Goal: Task Accomplishment & Management: Manage account settings

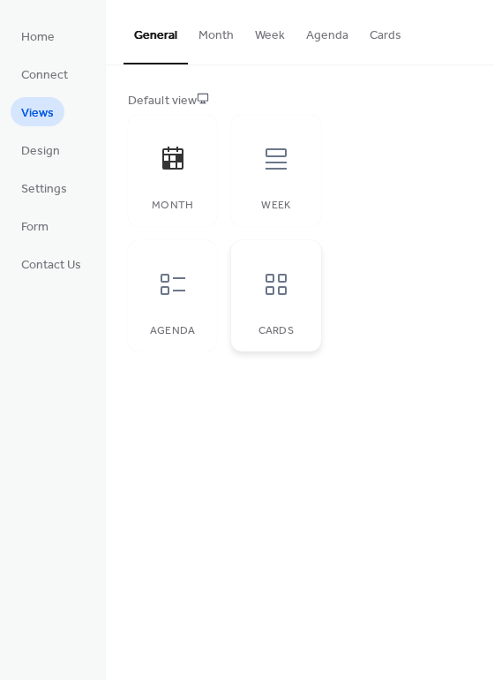
click at [272, 285] on icon at bounding box center [276, 284] width 28 height 28
click at [57, 155] on span "Design" at bounding box center [40, 151] width 39 height 19
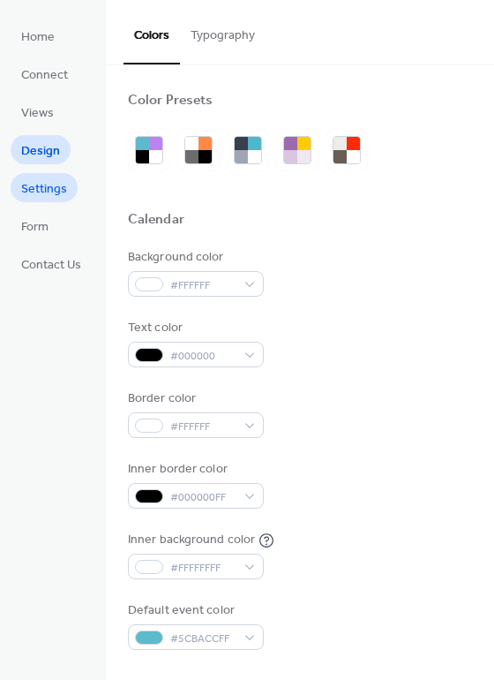
click at [57, 194] on span "Settings" at bounding box center [44, 189] width 46 height 19
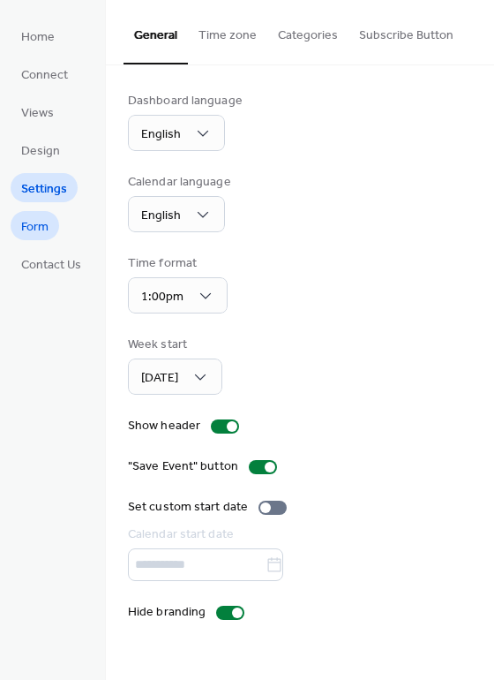
click at [28, 230] on span "Form" at bounding box center [34, 227] width 27 height 19
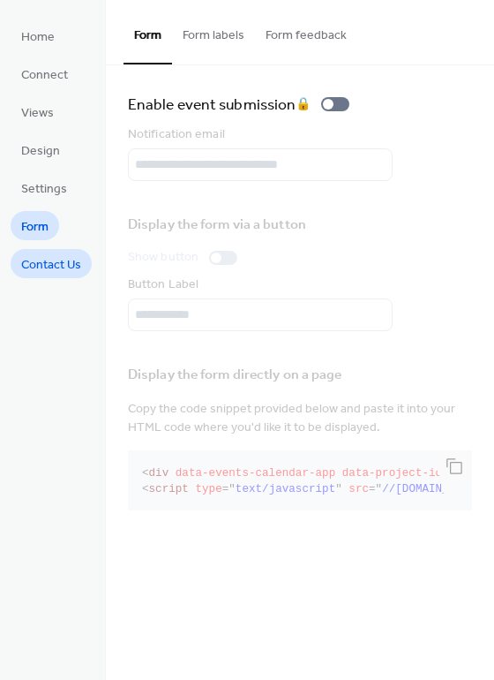
click at [58, 274] on span "Contact Us" at bounding box center [51, 265] width 60 height 19
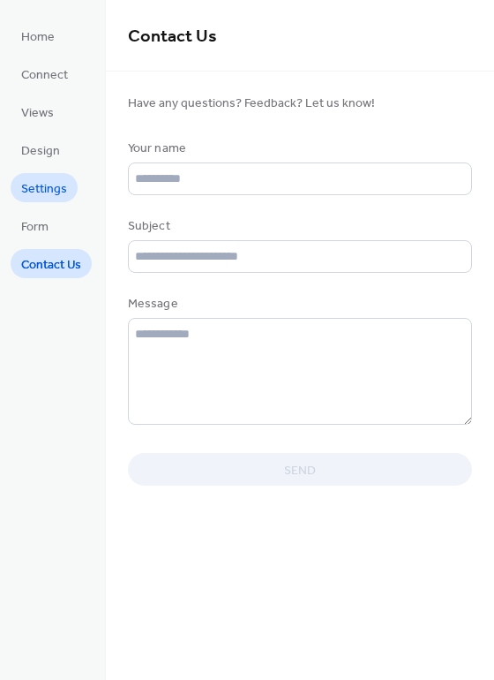
click at [15, 197] on link "Settings" at bounding box center [44, 187] width 67 height 29
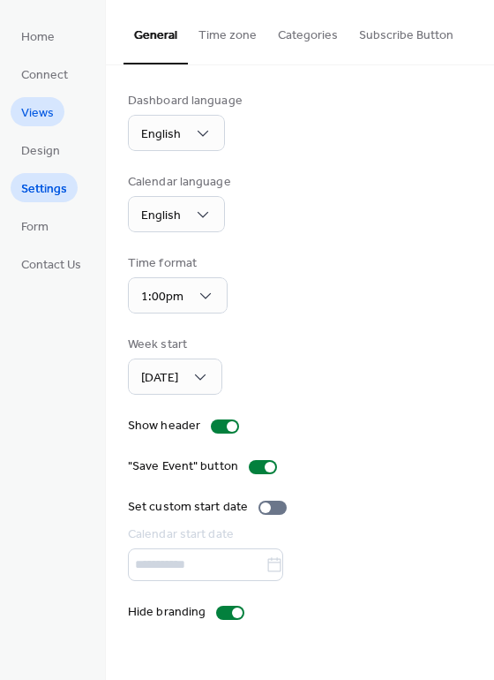
click at [30, 117] on span "Views" at bounding box center [37, 113] width 33 height 19
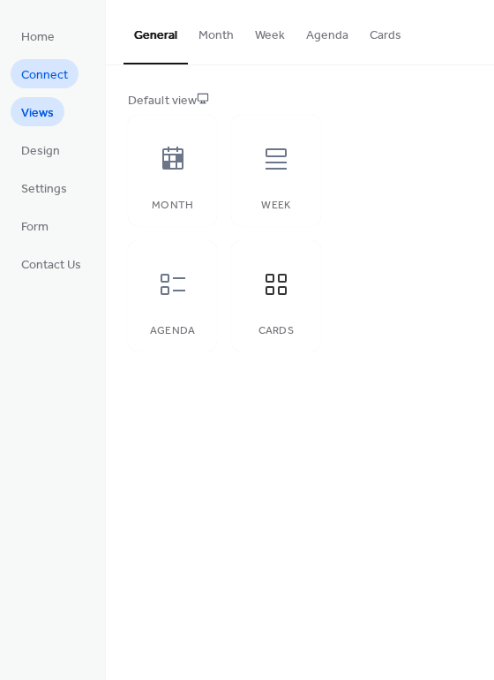
click at [33, 68] on span "Connect" at bounding box center [44, 75] width 47 height 19
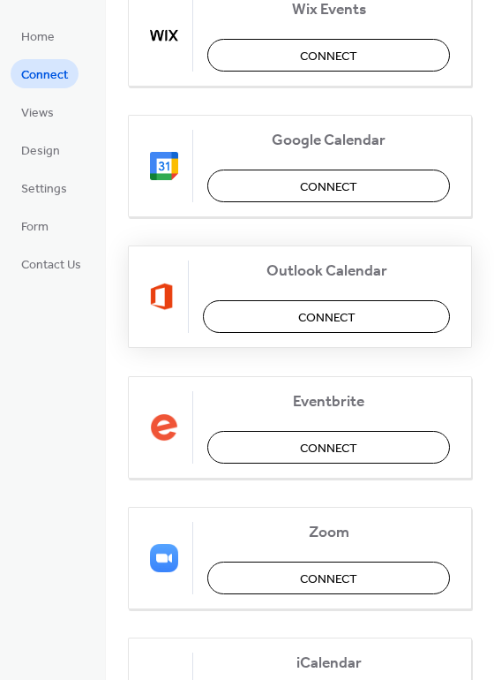
scroll to position [177, 0]
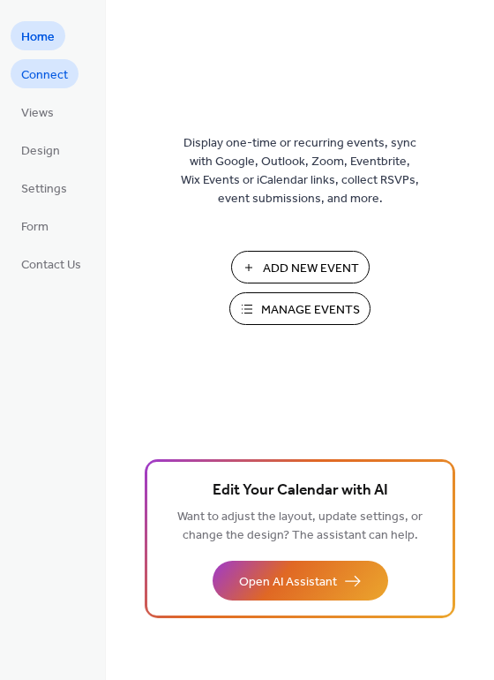
click at [72, 79] on link "Connect" at bounding box center [45, 73] width 68 height 29
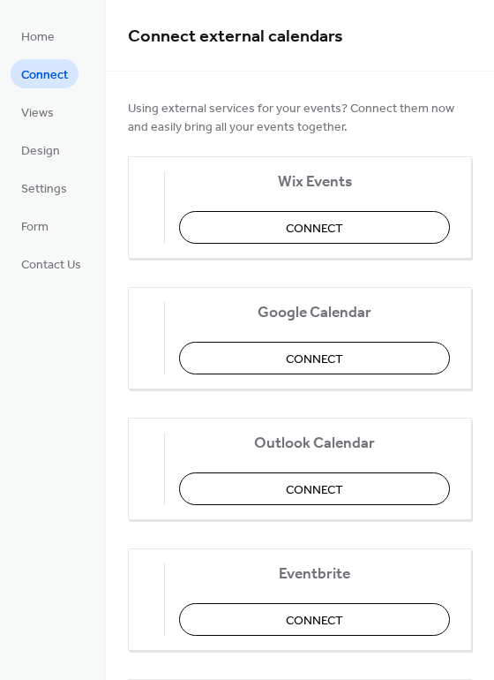
click at [61, 123] on li "Views" at bounding box center [38, 111] width 54 height 29
click at [48, 117] on span "Views" at bounding box center [37, 113] width 33 height 19
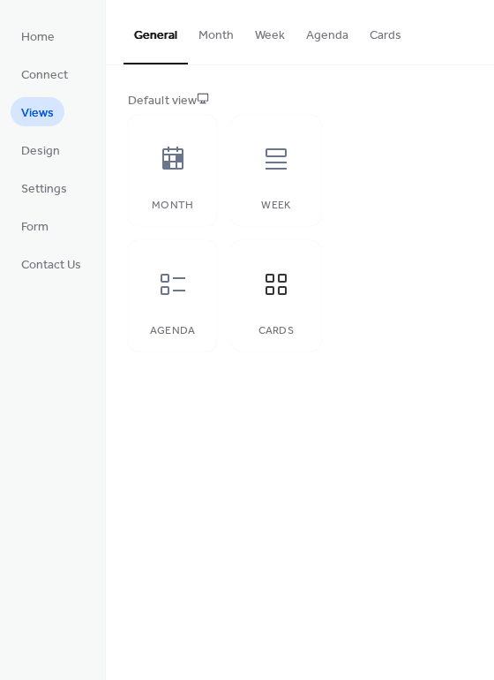
click at [222, 37] on button "Month" at bounding box center [216, 31] width 57 height 63
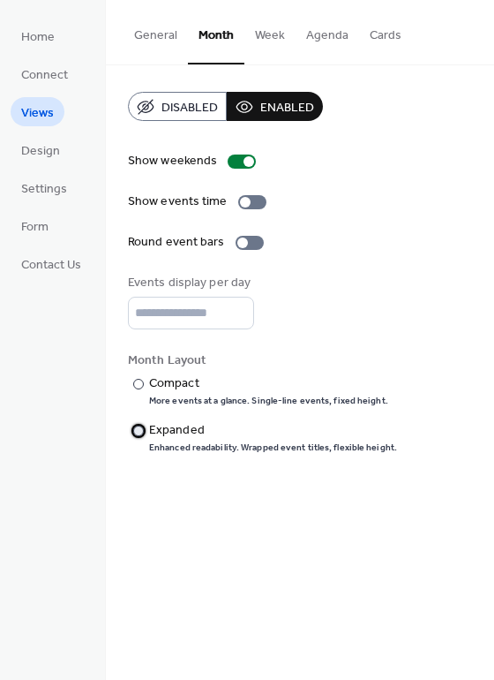
click at [136, 426] on div at bounding box center [138, 431] width 11 height 11
click at [144, 385] on div "​" at bounding box center [137, 383] width 18 height 19
click at [140, 426] on div at bounding box center [138, 431] width 11 height 11
click at [241, 241] on div at bounding box center [243, 243] width 11 height 11
click at [241, 240] on div at bounding box center [250, 243] width 28 height 14
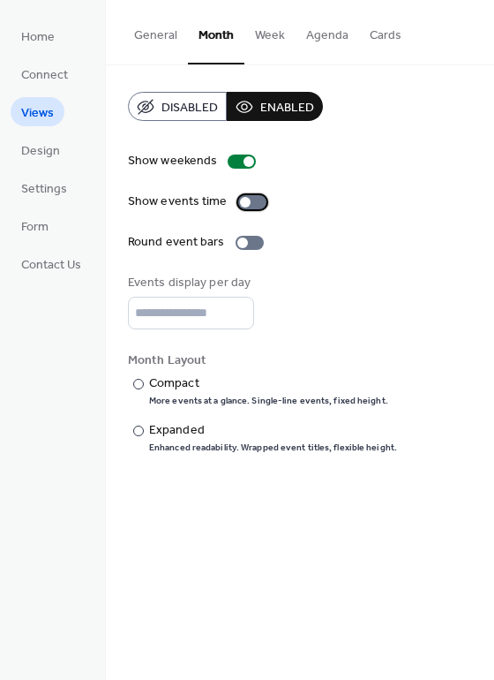
click at [252, 203] on div at bounding box center [252, 202] width 28 height 14
click at [254, 203] on div at bounding box center [259, 202] width 11 height 11
click at [276, 100] on span "Enabled" at bounding box center [287, 108] width 54 height 19
click at [179, 93] on button "Disabled" at bounding box center [177, 106] width 99 height 29
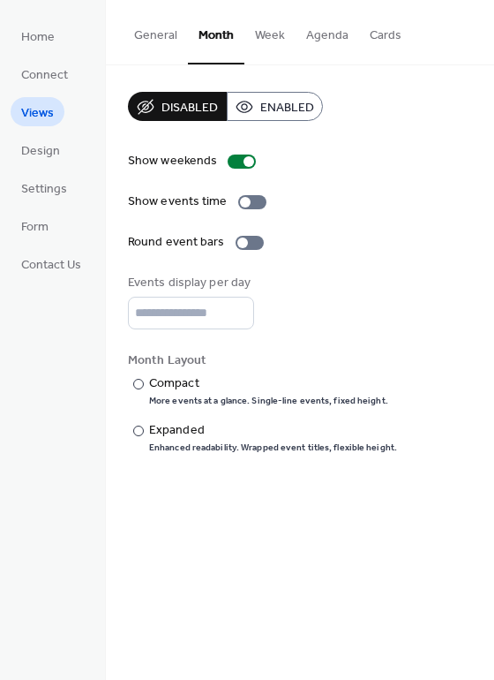
click at [247, 108] on button "Enabled" at bounding box center [275, 106] width 96 height 29
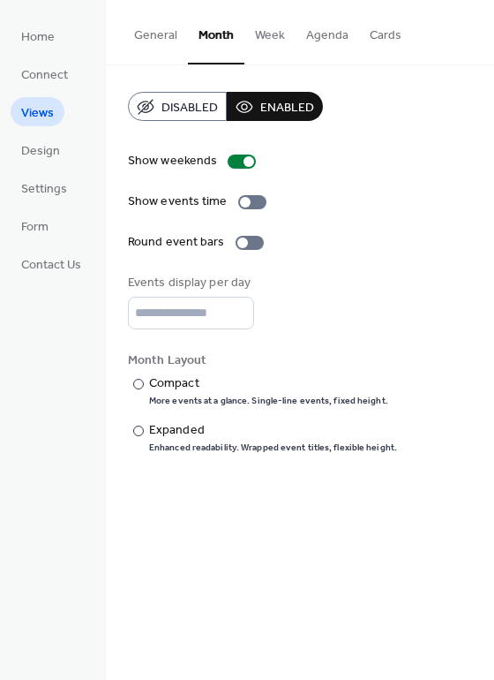
click at [271, 44] on button "Week" at bounding box center [270, 31] width 51 height 63
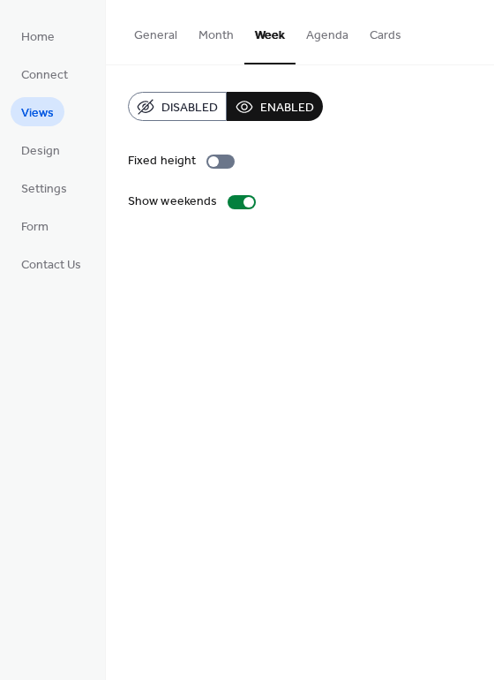
click at [321, 33] on button "Agenda" at bounding box center [328, 31] width 64 height 63
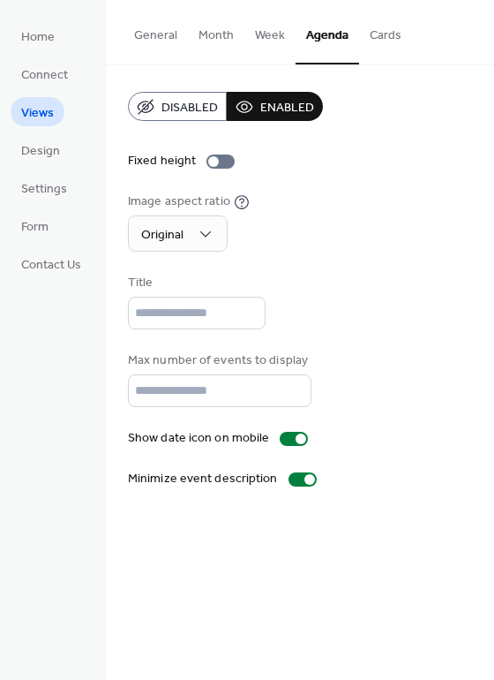
click at [379, 42] on button "Cards" at bounding box center [385, 31] width 53 height 63
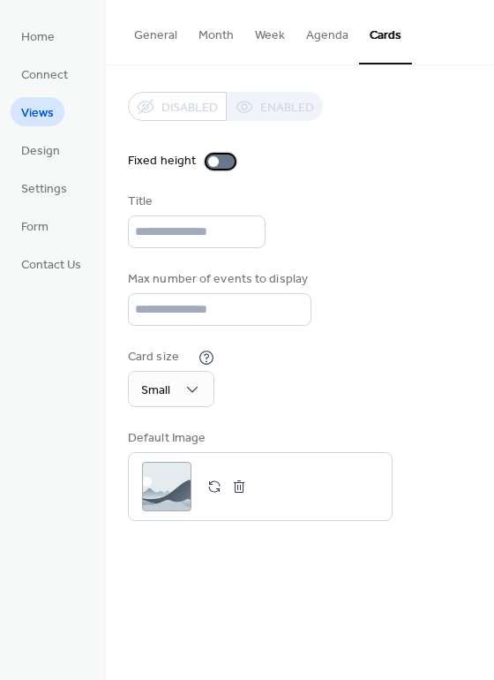
click at [217, 169] on label "Fixed height" at bounding box center [185, 161] width 114 height 19
click at [240, 234] on input "text" at bounding box center [197, 231] width 138 height 33
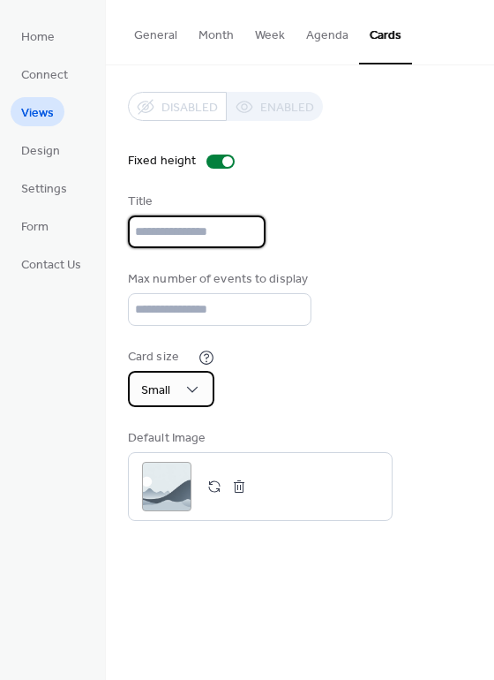
click at [182, 381] on div "Small" at bounding box center [171, 389] width 87 height 36
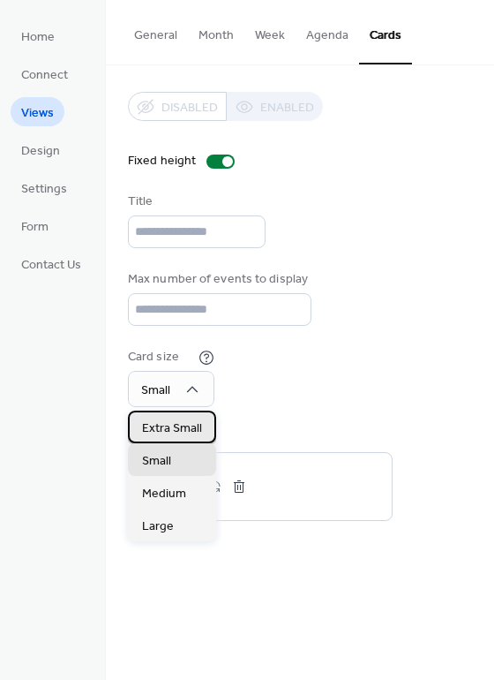
click at [179, 427] on span "Extra Small" at bounding box center [172, 428] width 60 height 19
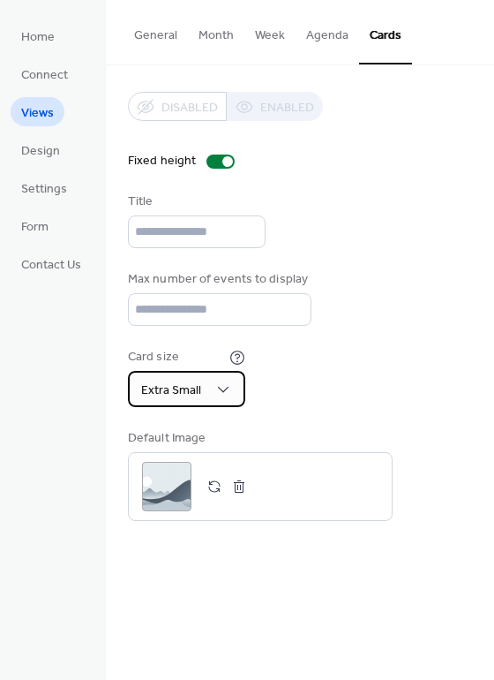
click at [198, 388] on span "Extra Small" at bounding box center [171, 391] width 60 height 24
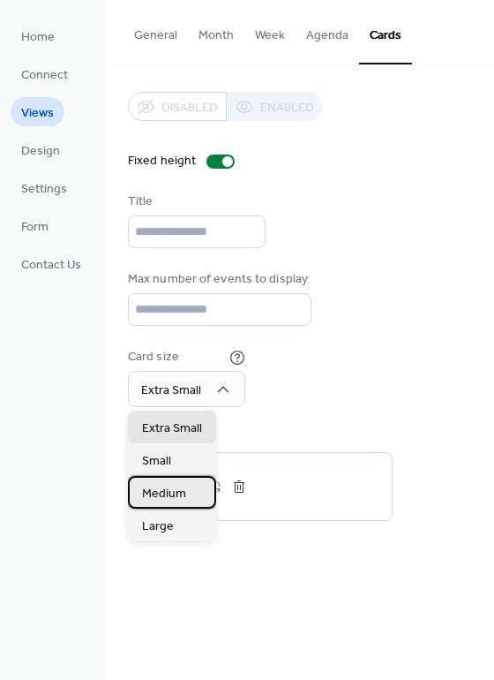
click at [181, 480] on div "Medium" at bounding box center [172, 492] width 88 height 33
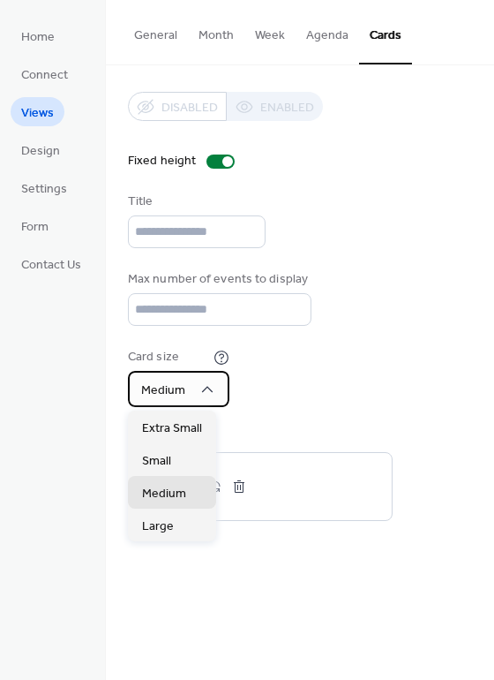
click at [129, 381] on div "Medium" at bounding box center [179, 389] width 102 height 36
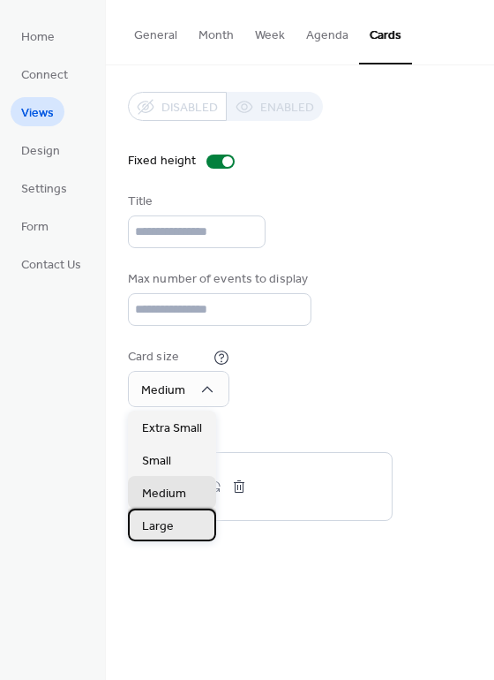
click at [140, 521] on div "Large" at bounding box center [172, 525] width 88 height 33
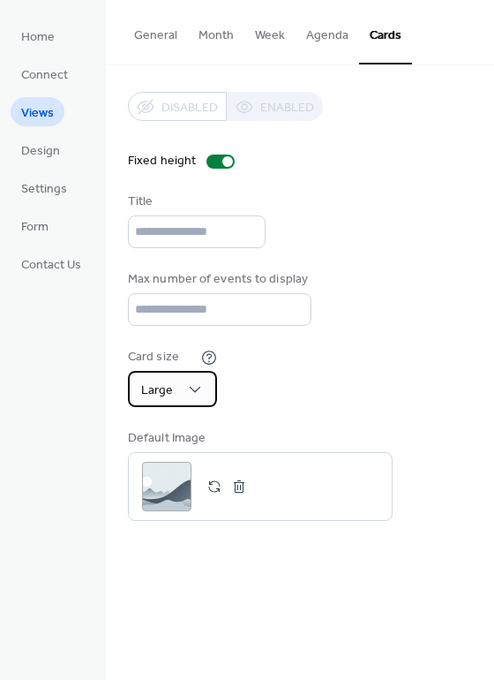
click at [177, 396] on div "Large" at bounding box center [172, 389] width 89 height 36
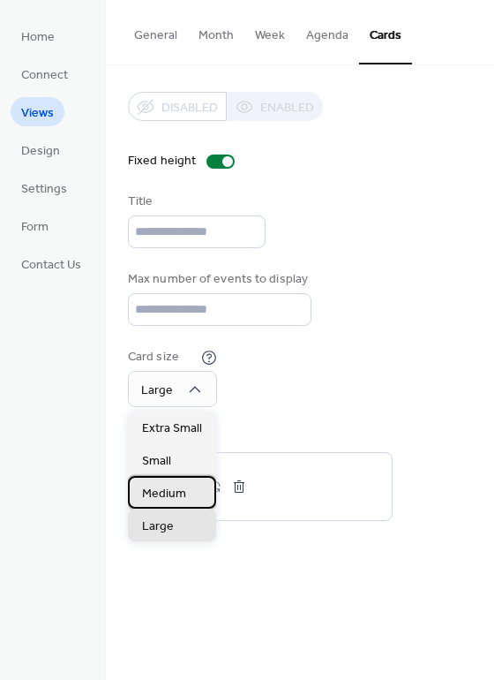
click at [174, 481] on div "Medium" at bounding box center [172, 492] width 88 height 33
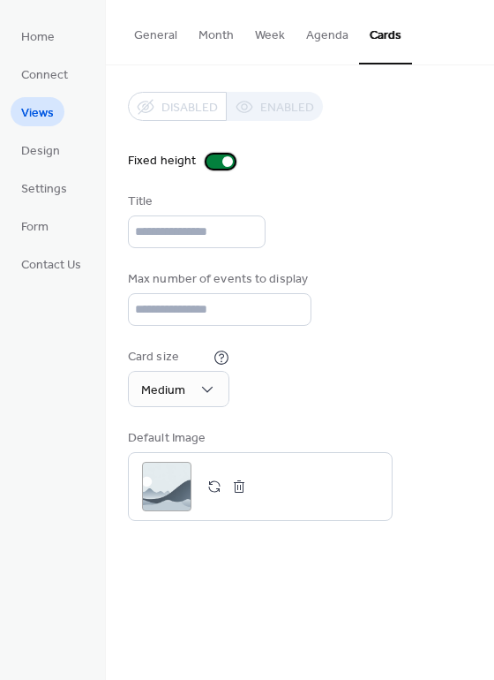
click at [214, 161] on div at bounding box center [221, 162] width 28 height 14
click at [215, 490] on button "button" at bounding box center [214, 486] width 25 height 25
click at [174, 39] on button "General" at bounding box center [156, 31] width 64 height 63
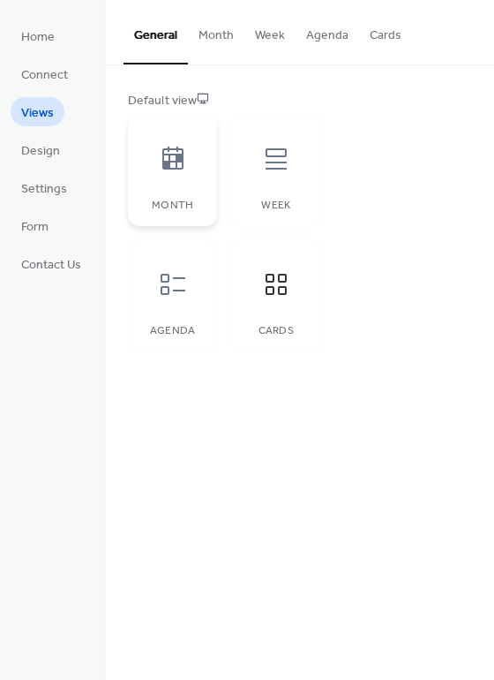
click at [174, 162] on icon at bounding box center [172, 158] width 21 height 23
click at [215, 34] on button "Month" at bounding box center [216, 31] width 57 height 63
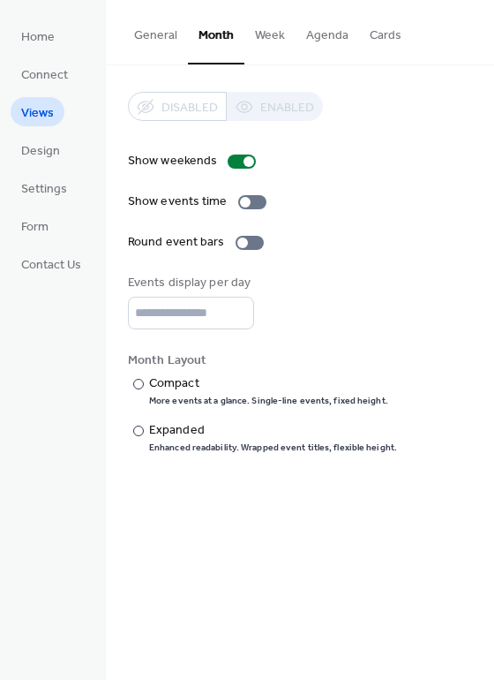
click at [255, 104] on div "Disabled Enabled" at bounding box center [225, 106] width 195 height 29
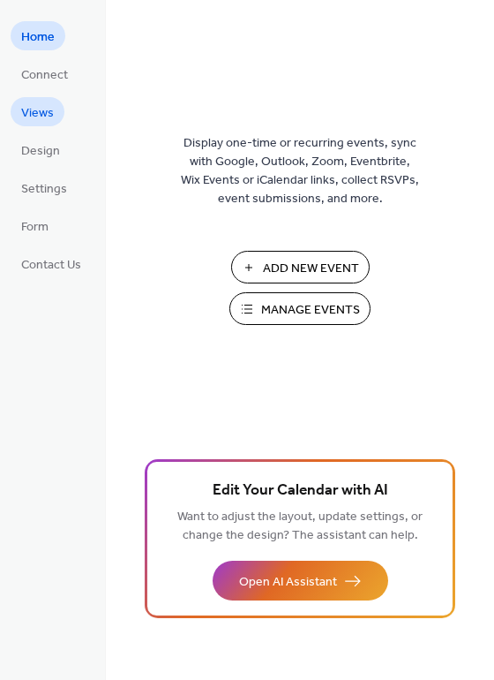
click at [57, 111] on link "Views" at bounding box center [38, 111] width 54 height 29
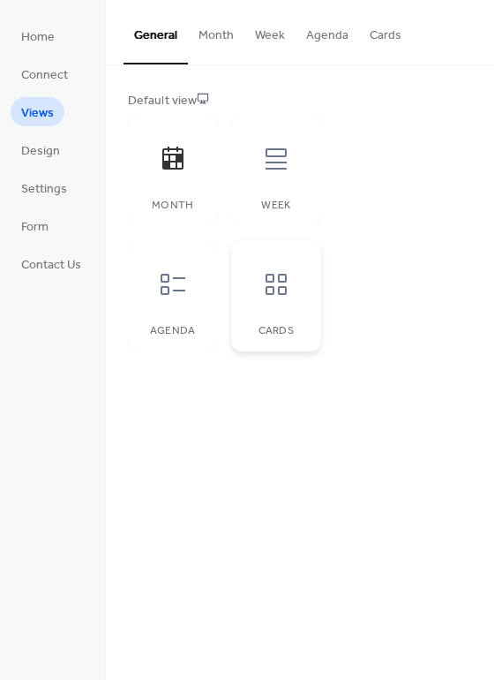
click at [277, 301] on div at bounding box center [276, 284] width 53 height 53
click at [385, 40] on button "Cards" at bounding box center [385, 31] width 53 height 63
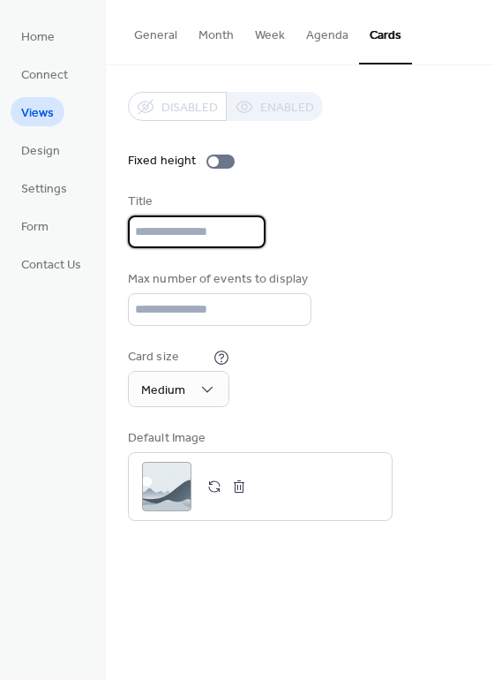
click at [251, 220] on input "text" at bounding box center [197, 231] width 138 height 33
type input "**"
click at [215, 236] on input "text" at bounding box center [197, 231] width 138 height 33
type input "**********"
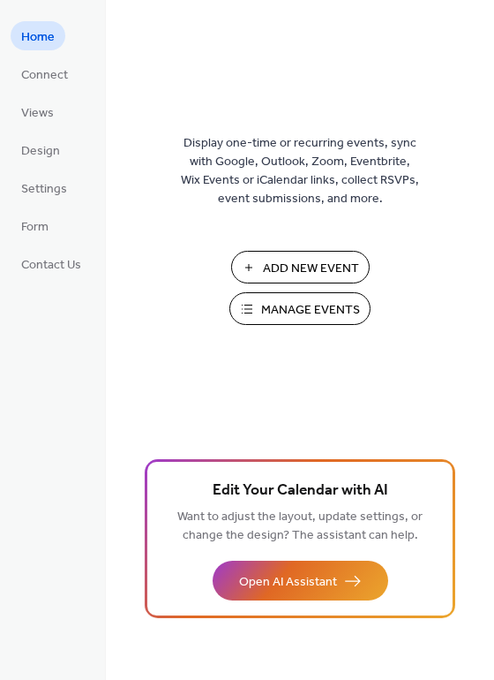
click at [322, 312] on span "Manage Events" at bounding box center [310, 310] width 99 height 19
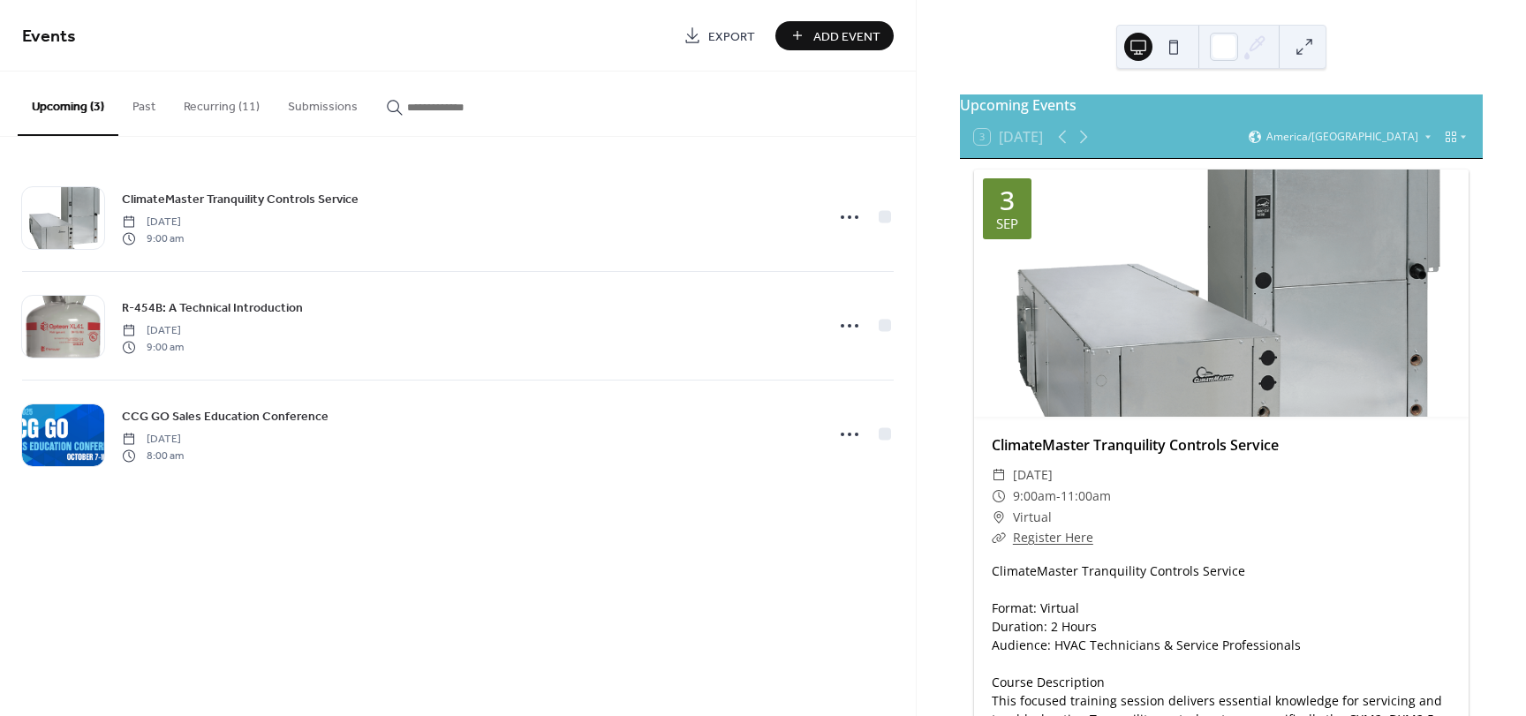
click at [156, 108] on button "Past" at bounding box center [143, 103] width 51 height 63
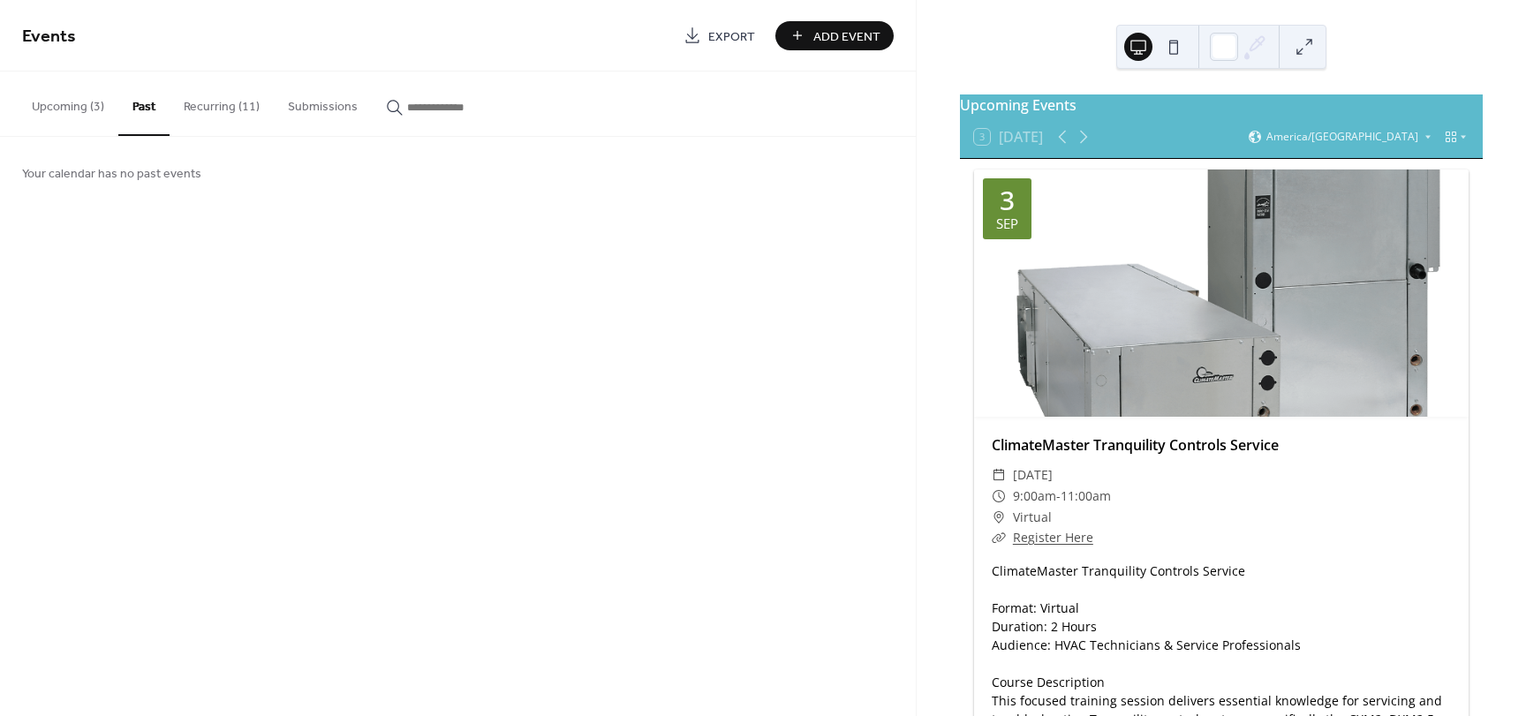
click at [224, 106] on button "Recurring (11)" at bounding box center [222, 103] width 104 height 63
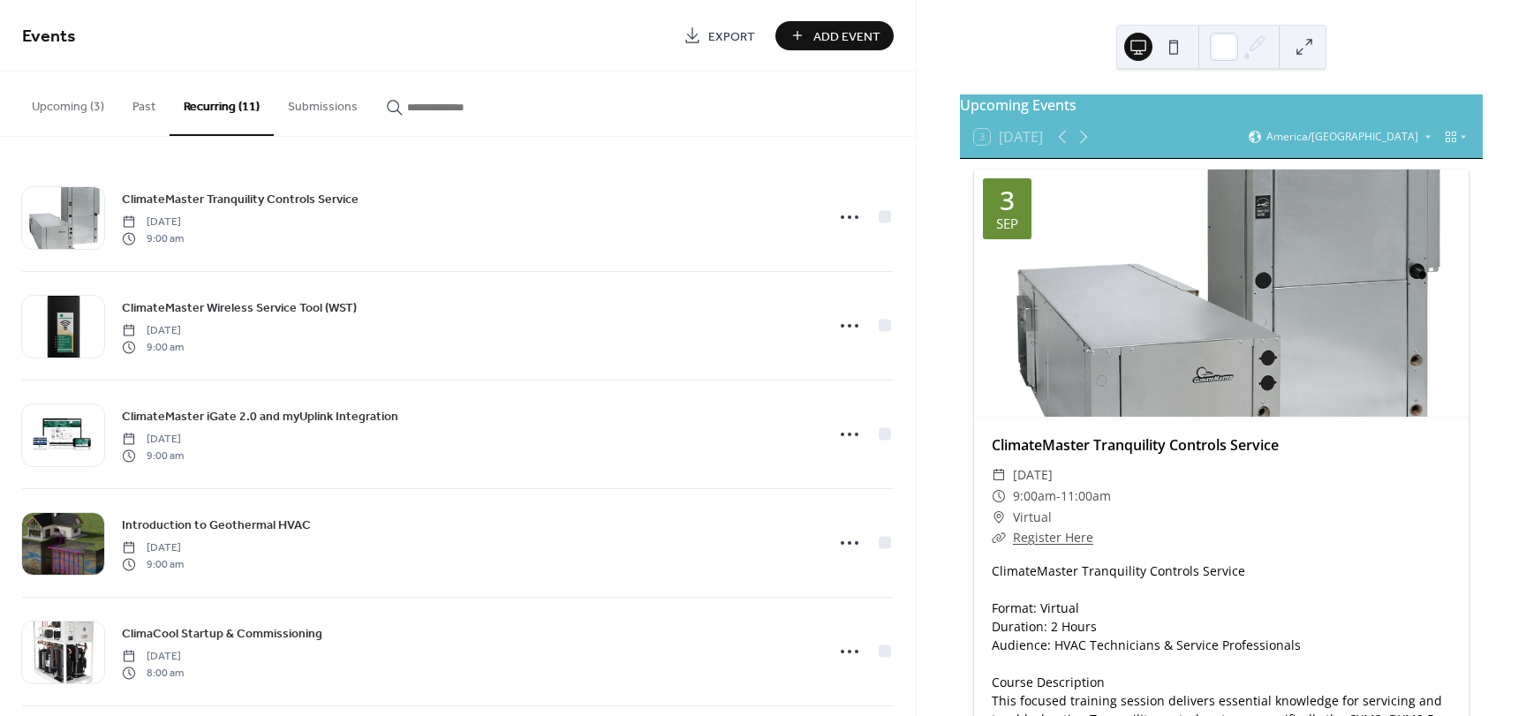
click at [60, 101] on button "Upcoming (3)" at bounding box center [68, 103] width 101 height 63
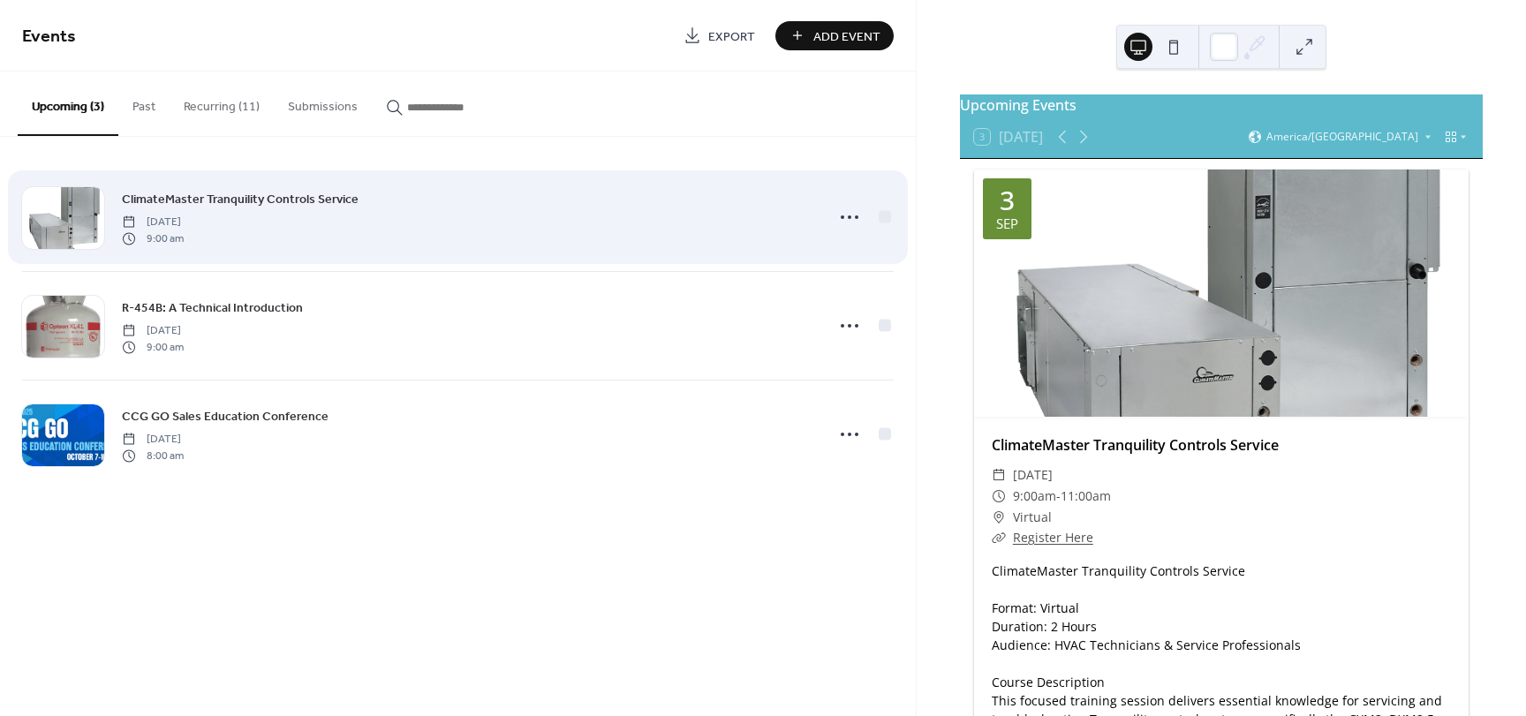
click at [364, 206] on div "ClimateMaster Tranquility Controls Service Wednesday, September 3, 2025 9:00 am" at bounding box center [467, 217] width 691 height 57
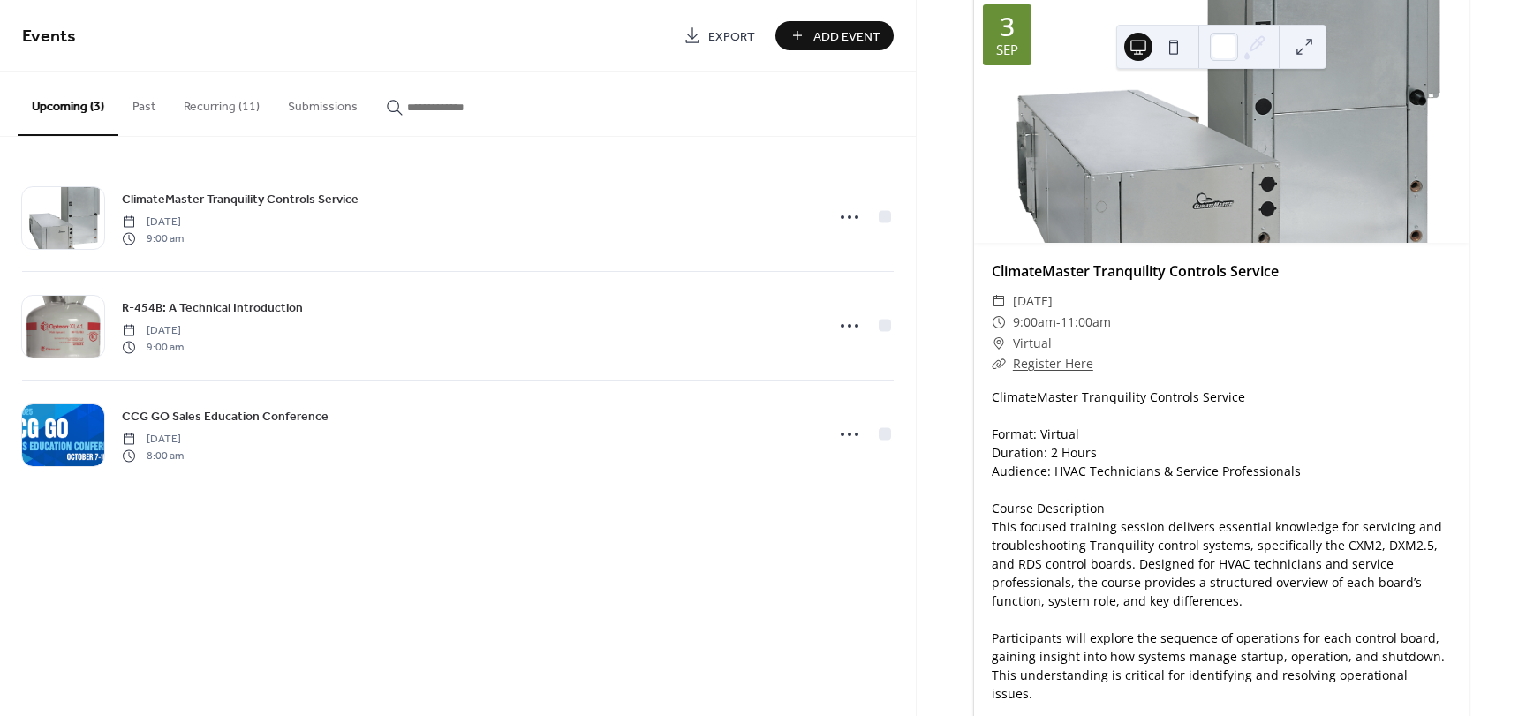
scroll to position [177, 0]
click at [1175, 411] on div "ClimateMaster Tranquility Controls Service Format: Virtual Duration: 2 Hours Au…" at bounding box center [1221, 728] width 494 height 686
click at [1174, 405] on div "ClimateMaster Tranquility Controls Service Format: Virtual Duration: 2 Hours Au…" at bounding box center [1221, 728] width 494 height 686
click at [1241, 372] on div "​ Register Here" at bounding box center [1221, 361] width 459 height 21
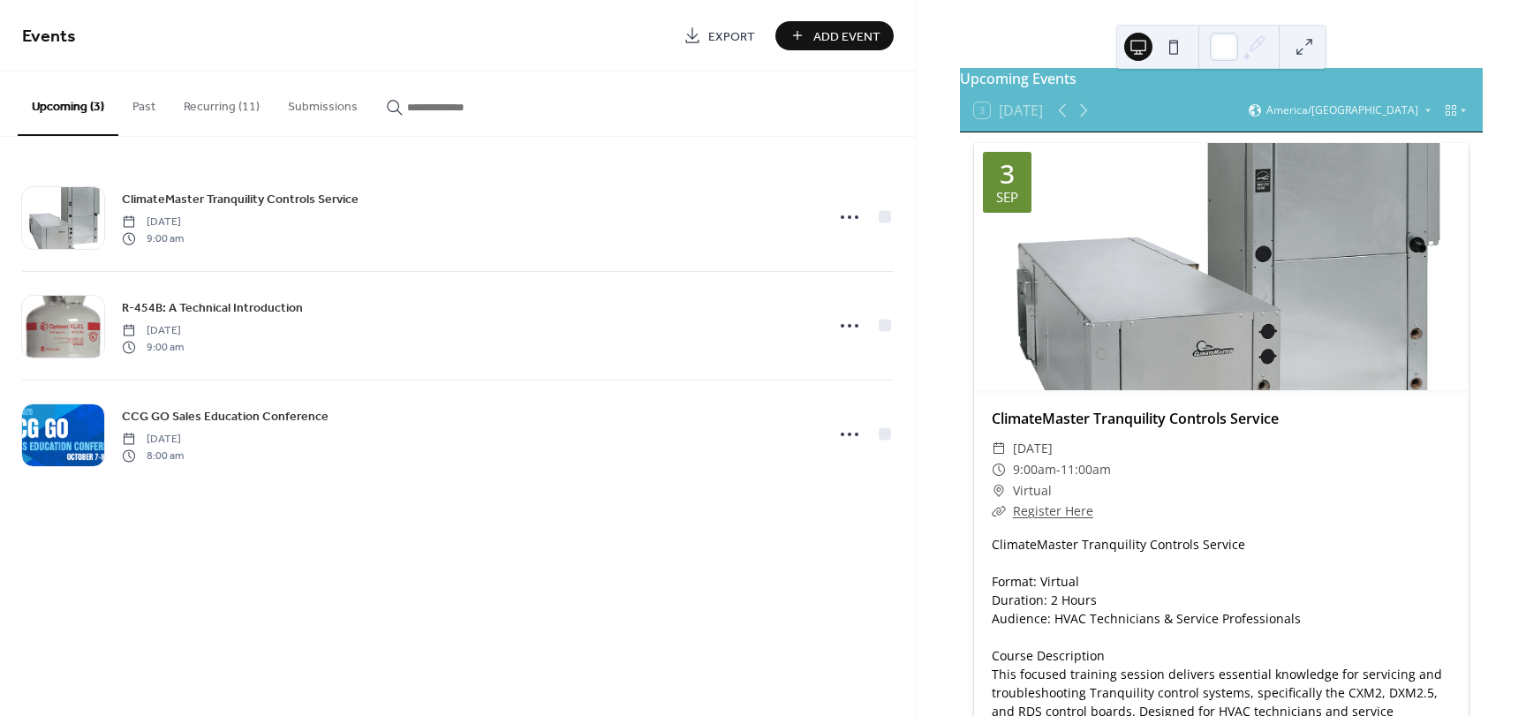
scroll to position [0, 0]
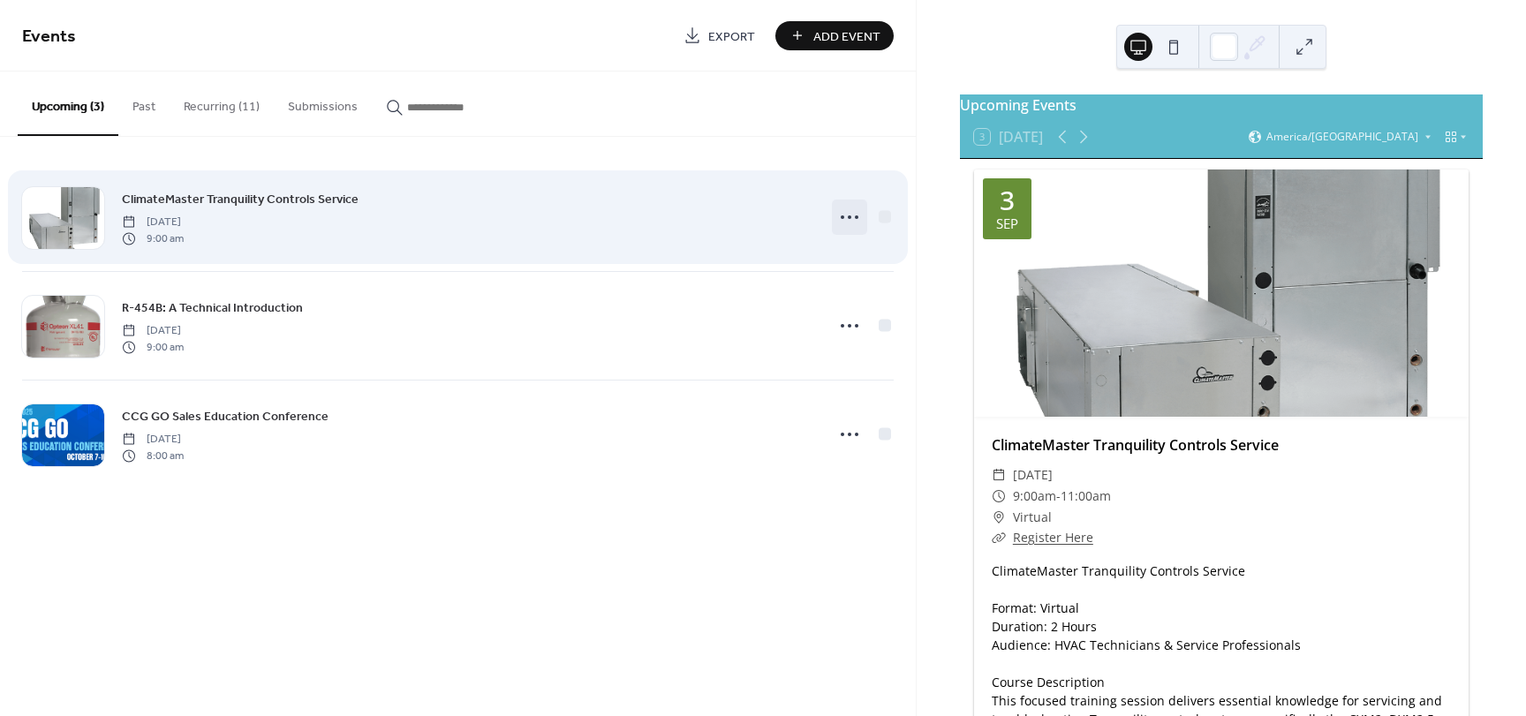
click at [862, 215] on icon at bounding box center [849, 217] width 28 height 28
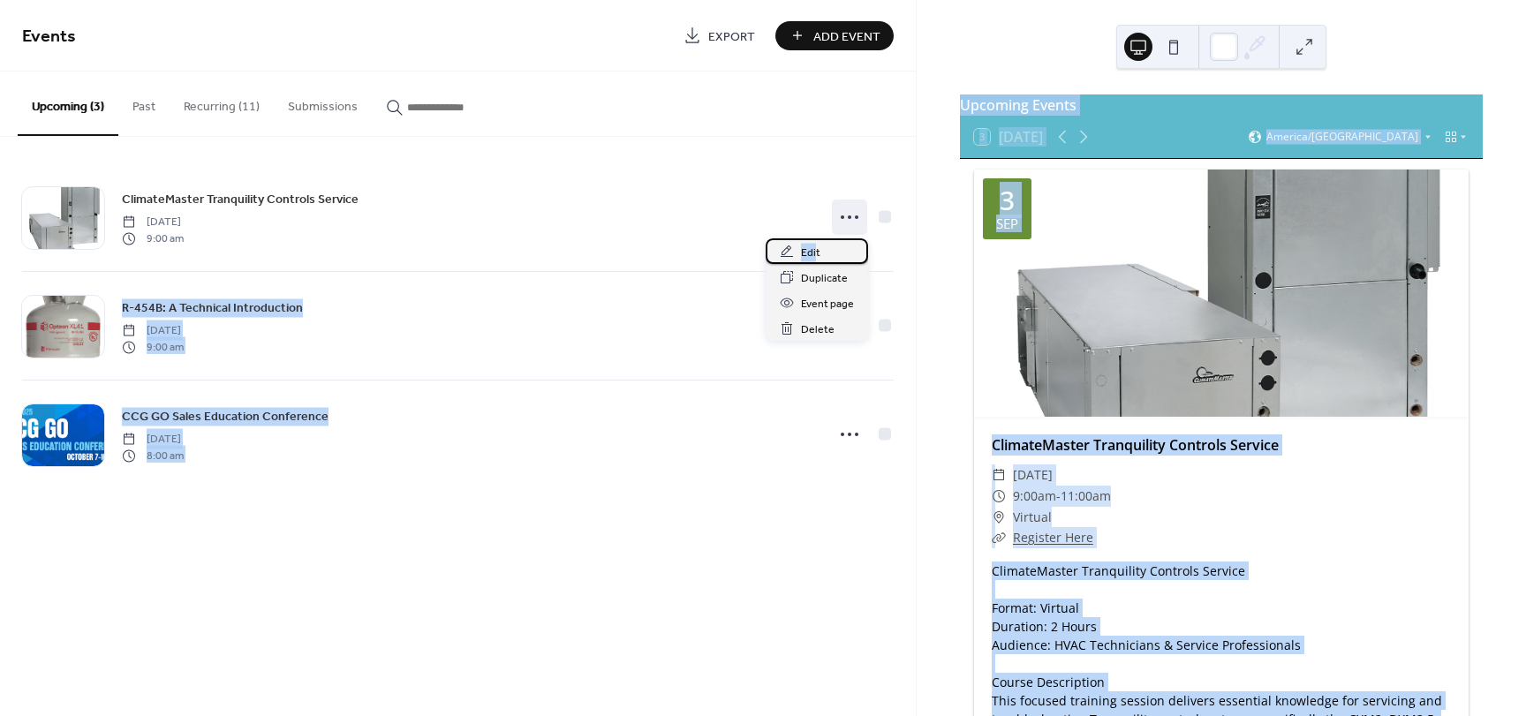
drag, startPoint x: 816, startPoint y: 250, endPoint x: 903, endPoint y: 243, distance: 87.7
click at [903, 243] on body "Events Export Add Event Upcoming (3) Past Recurring (11) Submissions ClimateMas…" at bounding box center [763, 358] width 1526 height 716
click at [917, 262] on div "Upcoming Events 3 Today America/Chicago 3 Sep ClimateMaster Tranquility Control…" at bounding box center [1221, 358] width 609 height 716
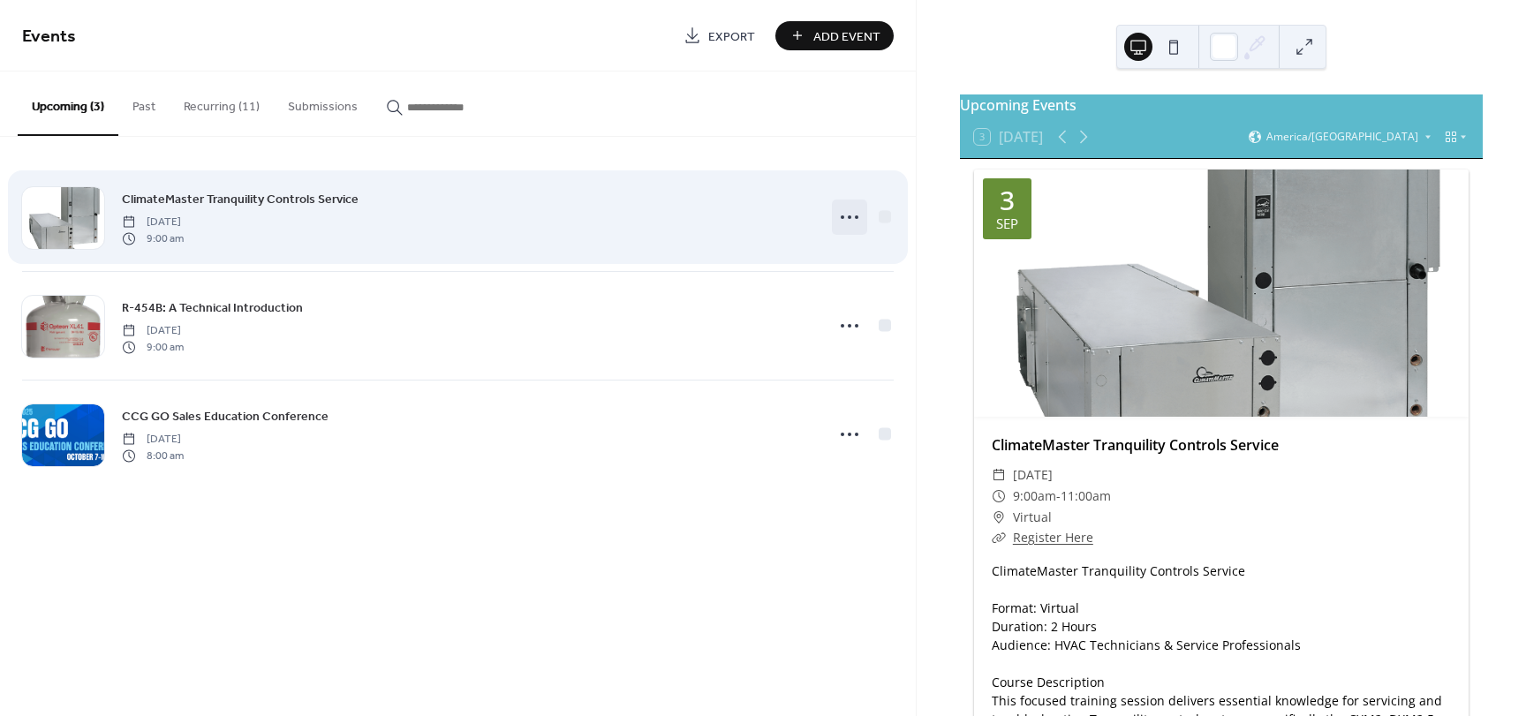
click at [846, 209] on icon at bounding box center [849, 217] width 28 height 28
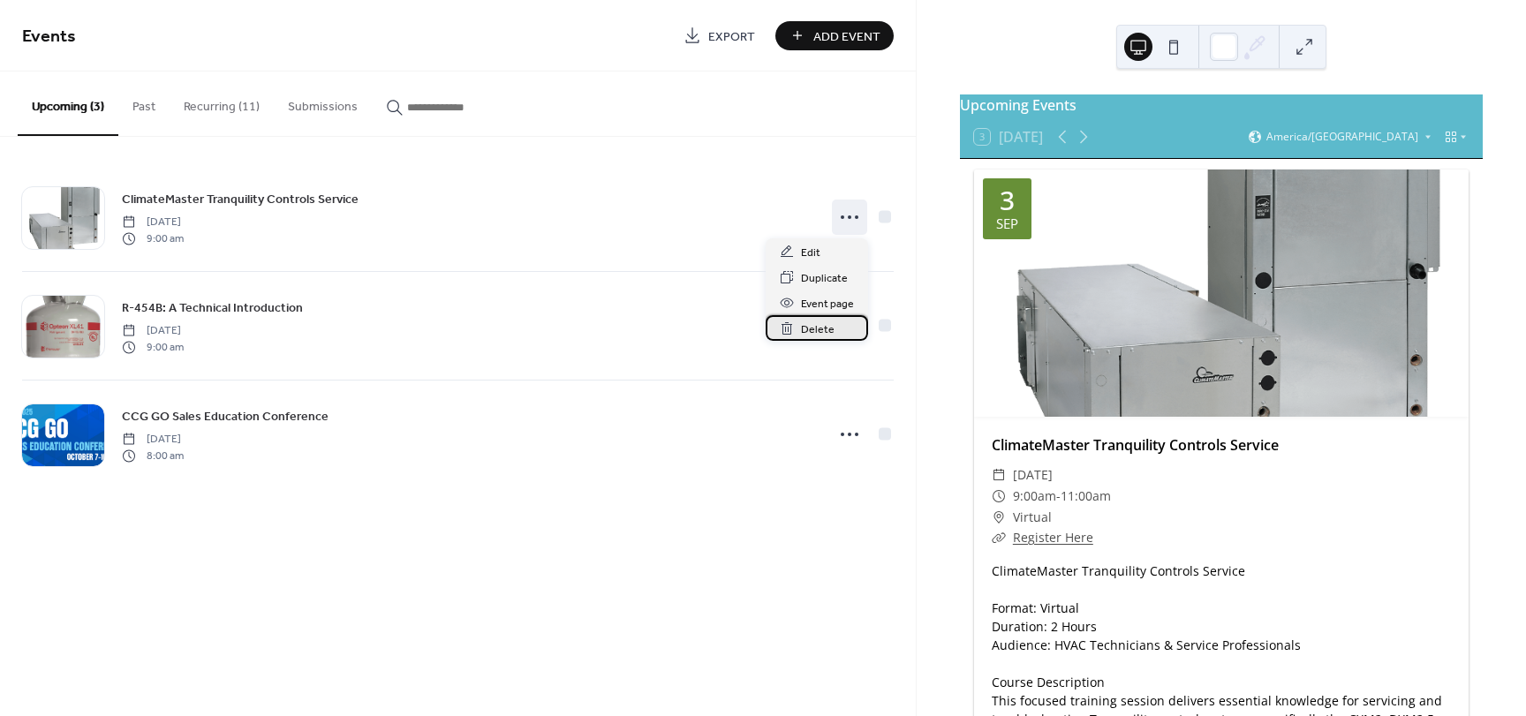
click at [815, 315] on div "Delete" at bounding box center [817, 328] width 102 height 26
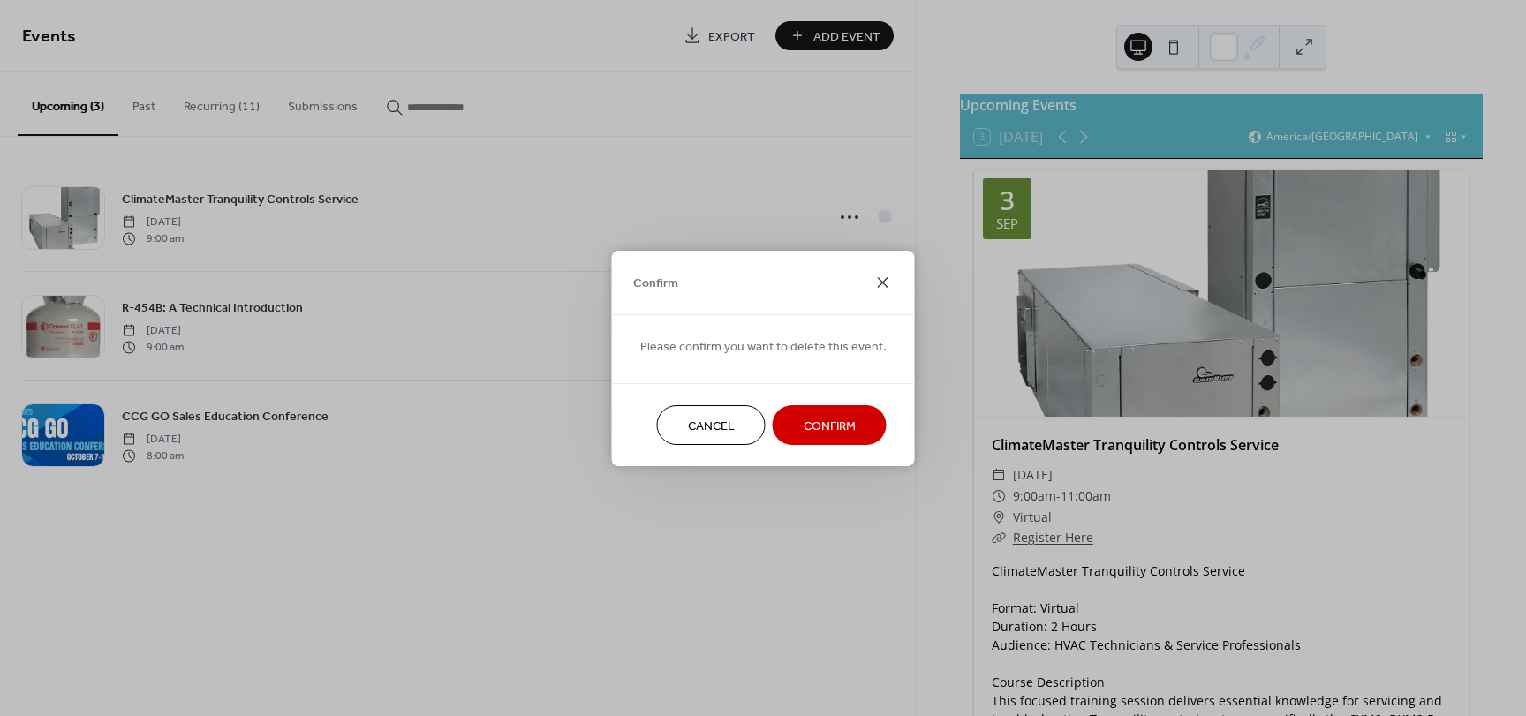
click at [882, 290] on icon at bounding box center [882, 282] width 21 height 21
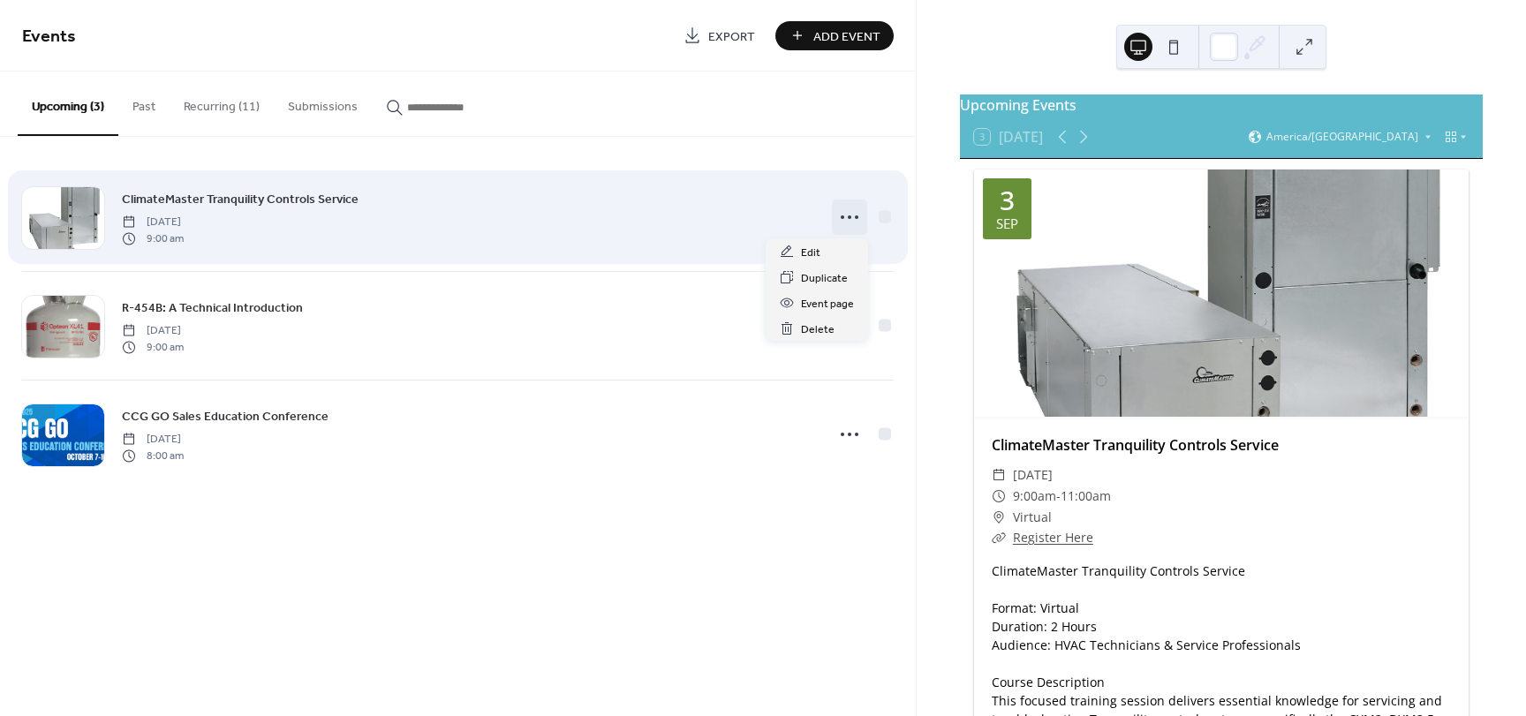
click at [847, 225] on icon at bounding box center [849, 217] width 28 height 28
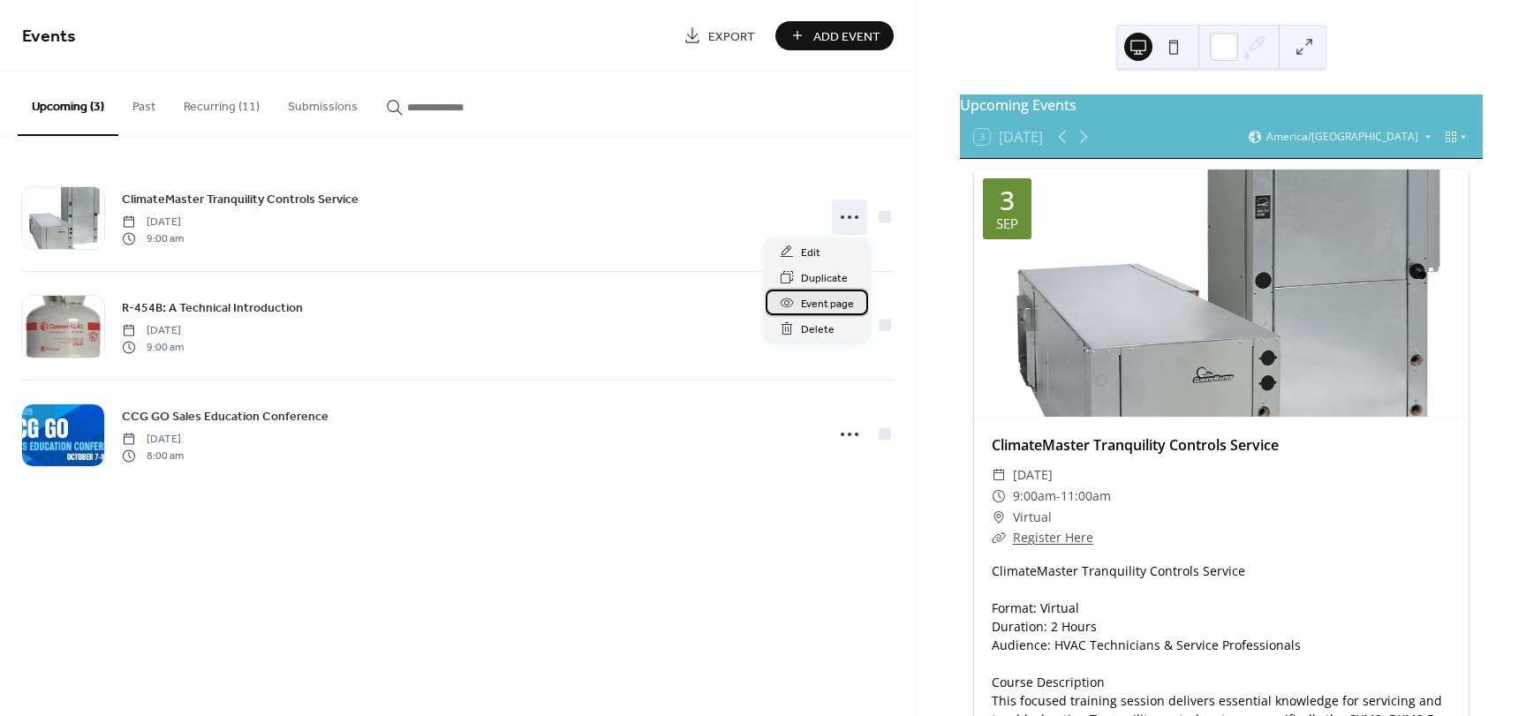
click at [822, 308] on span "Event page" at bounding box center [827, 304] width 53 height 19
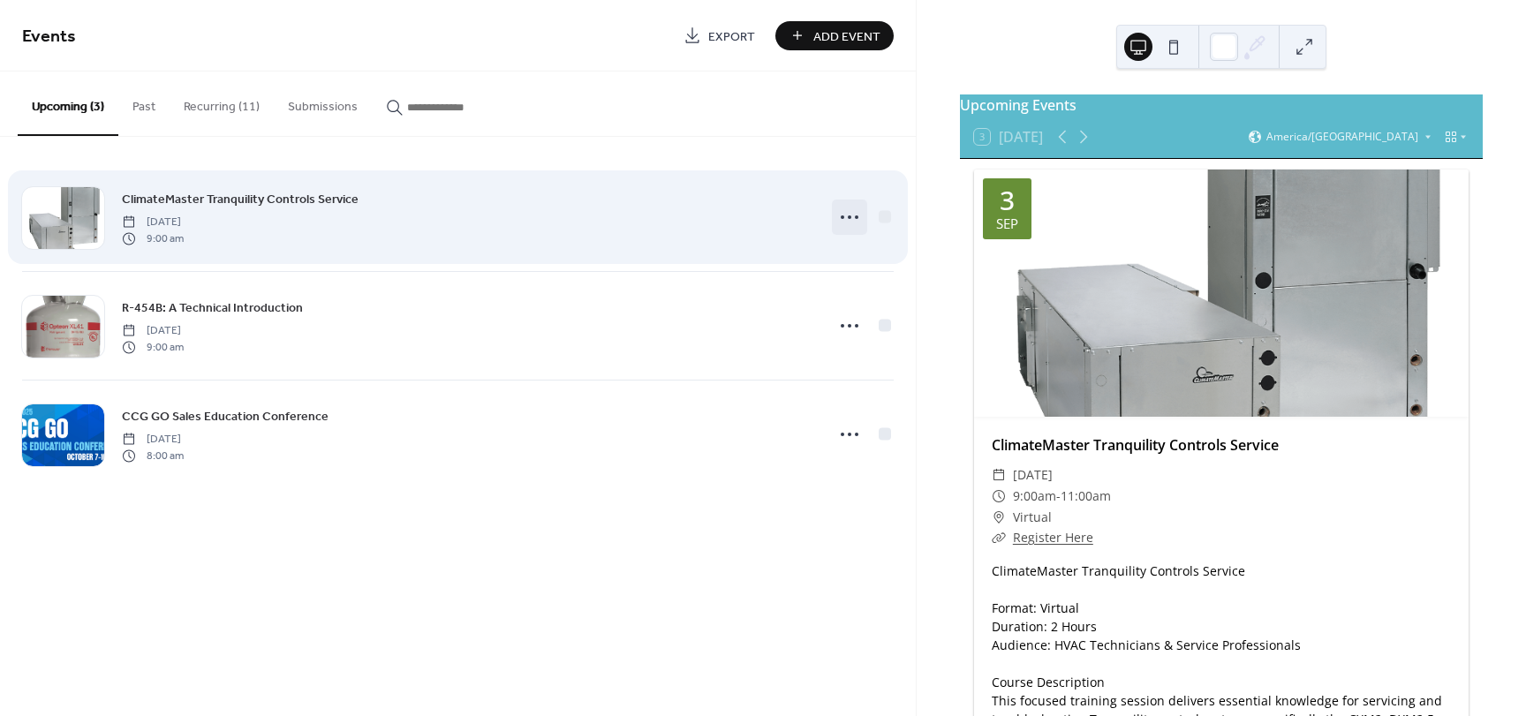
click at [853, 215] on icon at bounding box center [849, 217] width 28 height 28
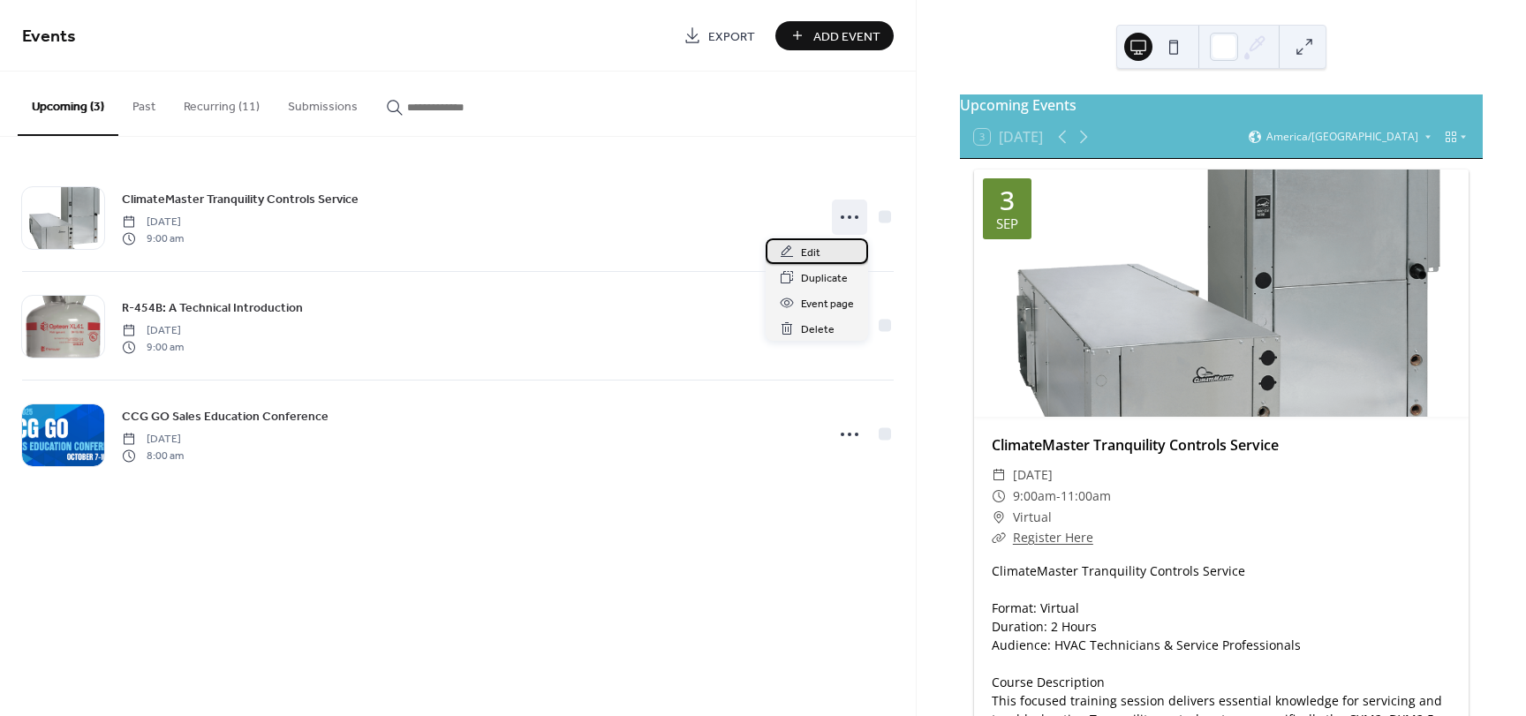
click at [830, 252] on div "Edit" at bounding box center [817, 251] width 102 height 26
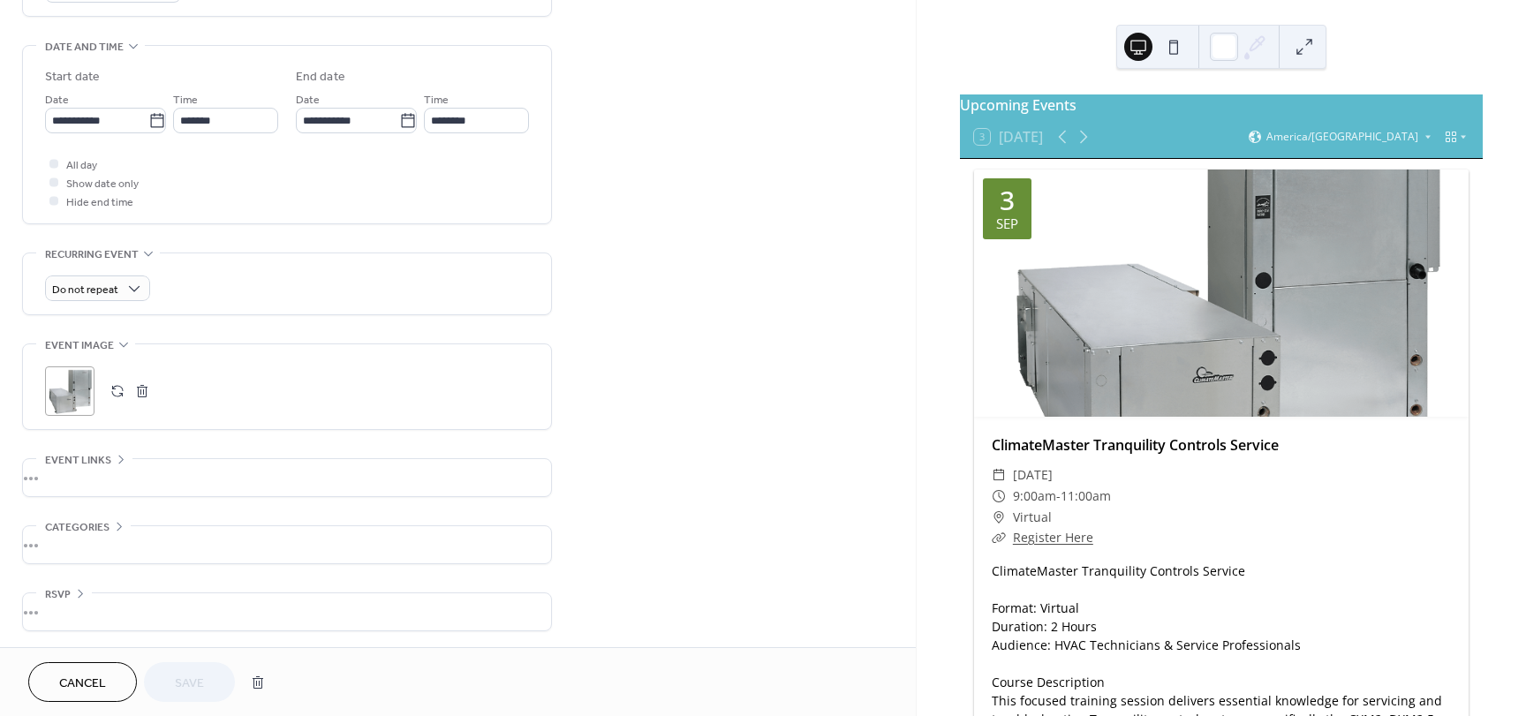
scroll to position [532, 0]
click at [62, 472] on div "•••" at bounding box center [287, 475] width 528 height 37
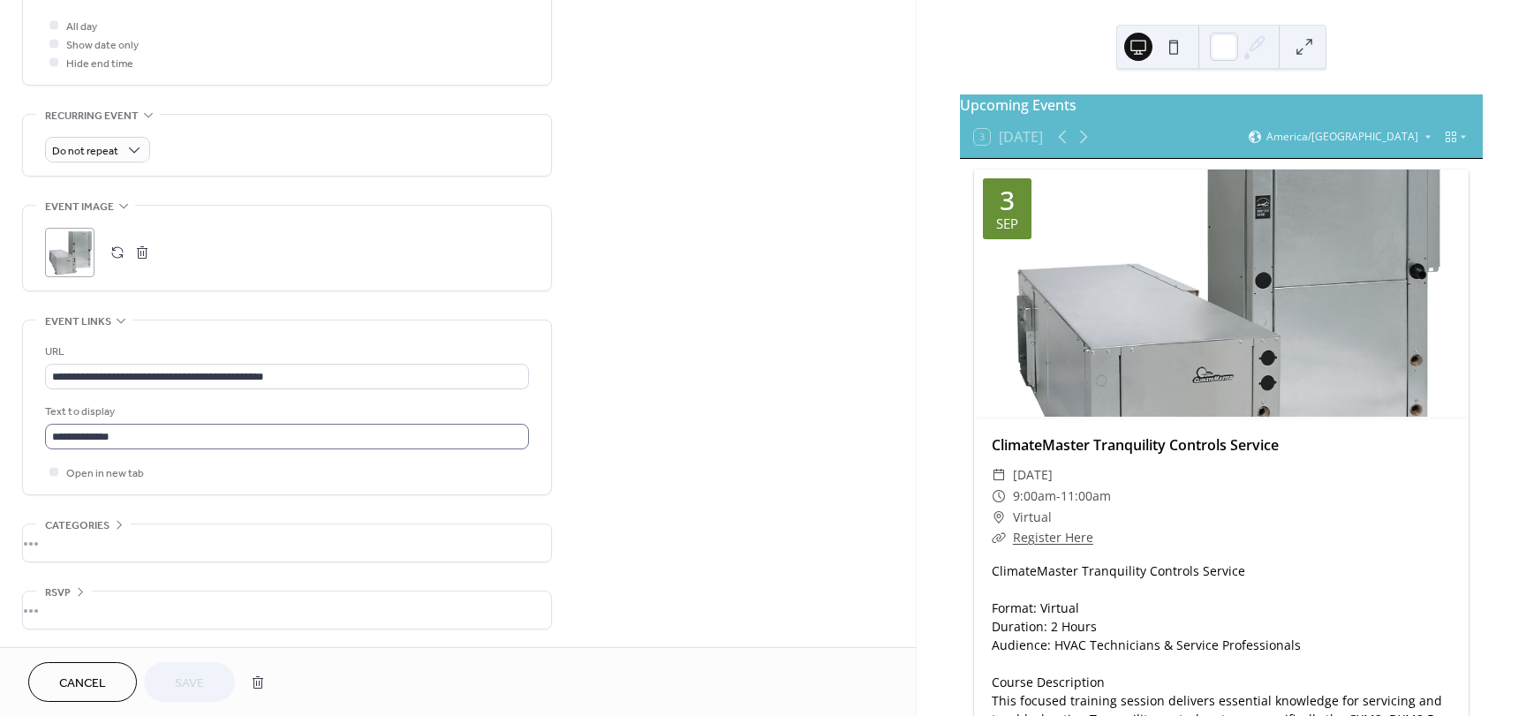
scroll to position [0, 0]
click at [236, 435] on input "**********" at bounding box center [287, 437] width 484 height 26
click at [85, 547] on div "•••" at bounding box center [287, 543] width 528 height 37
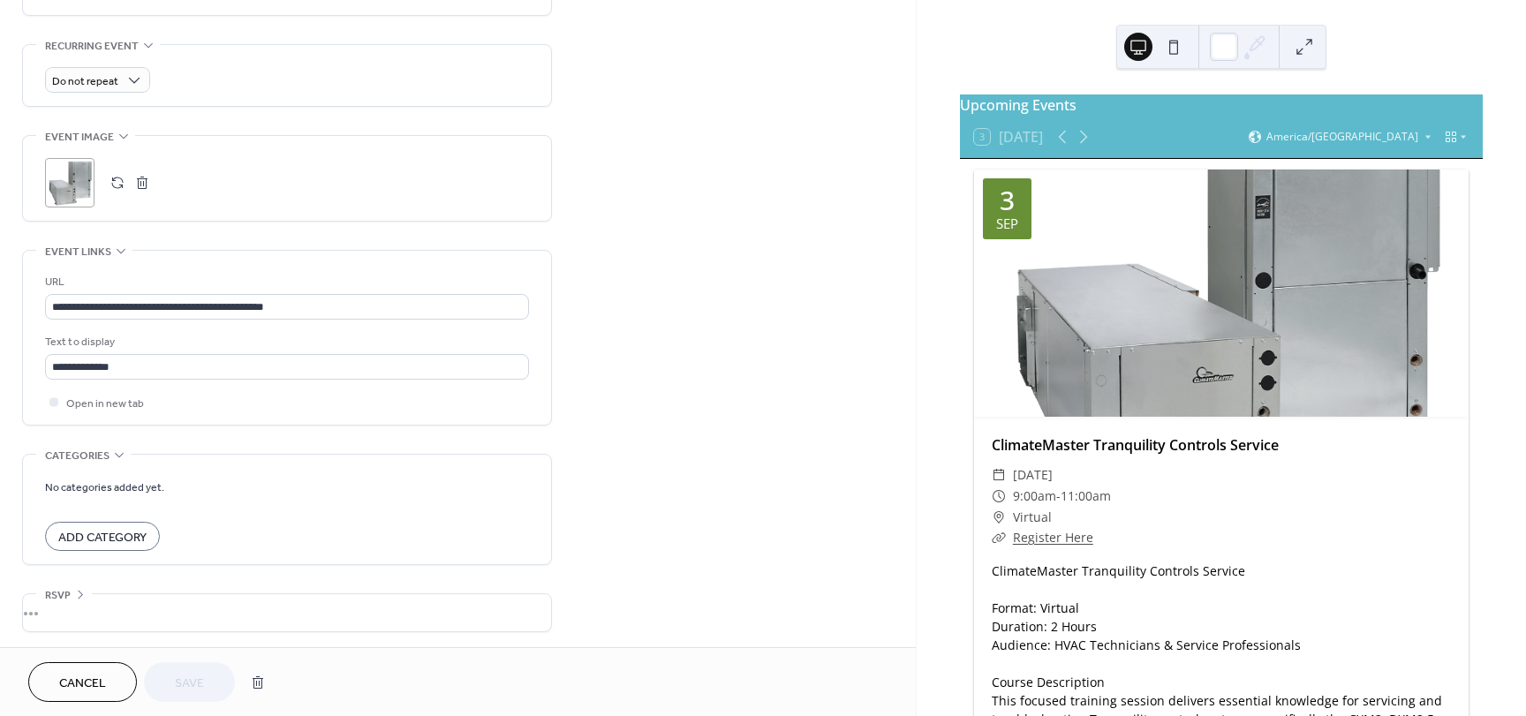
scroll to position [741, 0]
click at [102, 604] on div "•••" at bounding box center [287, 610] width 528 height 37
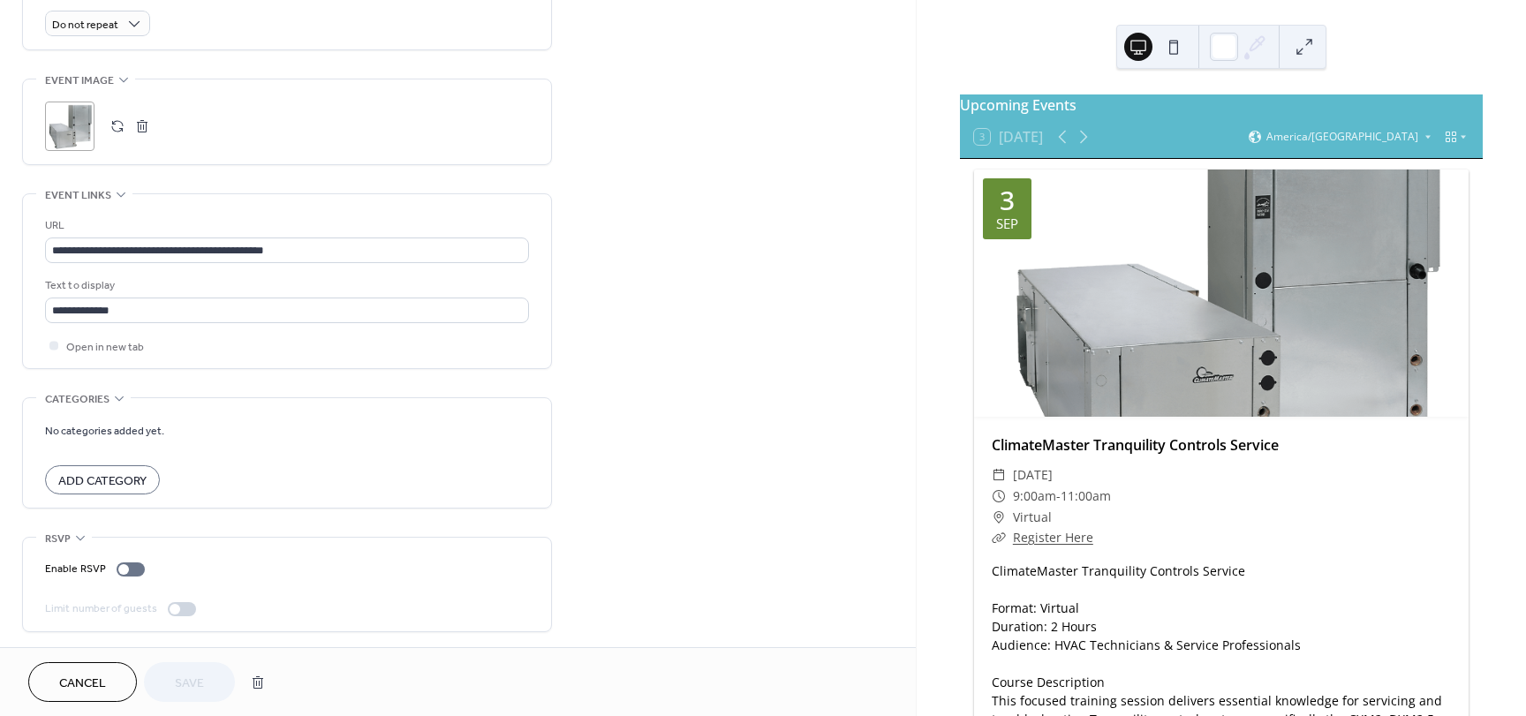
scroll to position [797, 0]
click at [142, 567] on div at bounding box center [131, 567] width 28 height 14
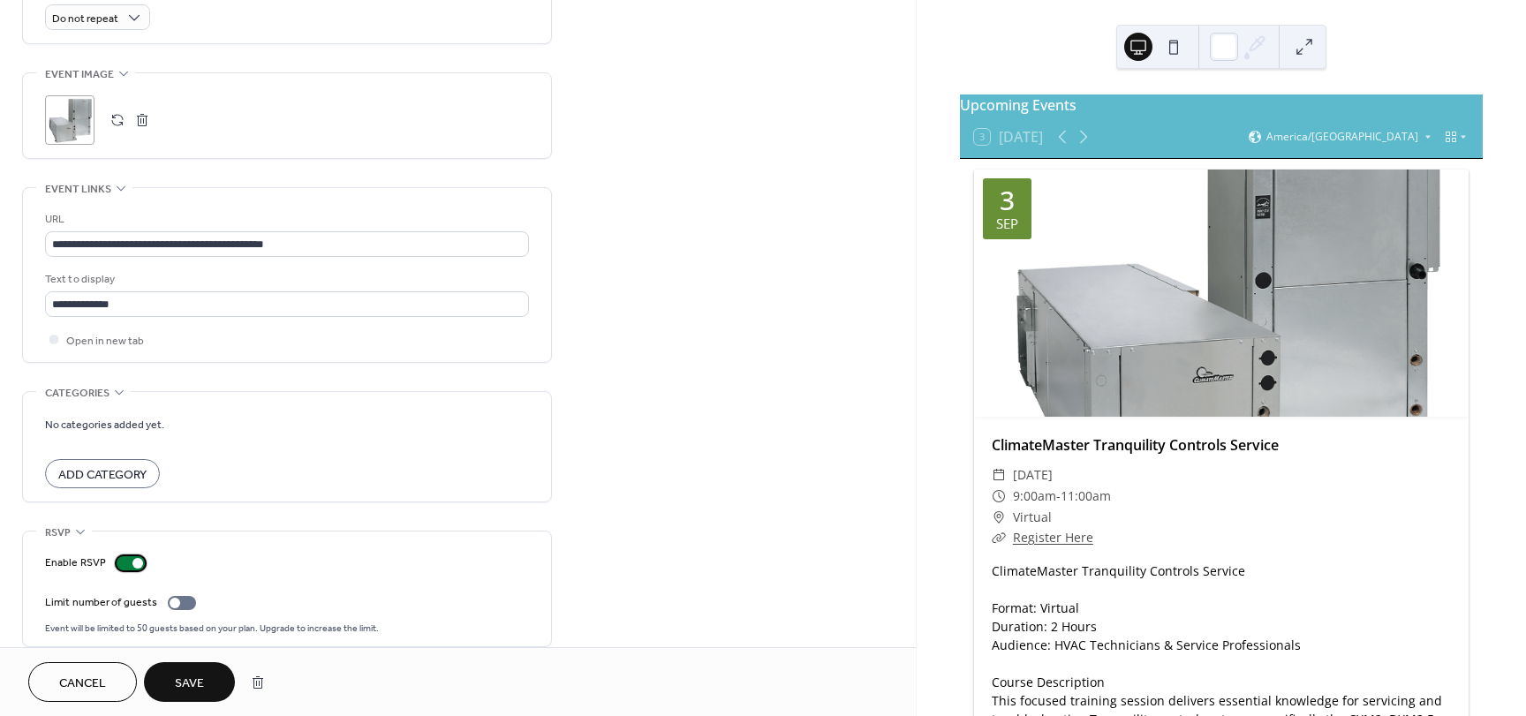
scroll to position [819, 0]
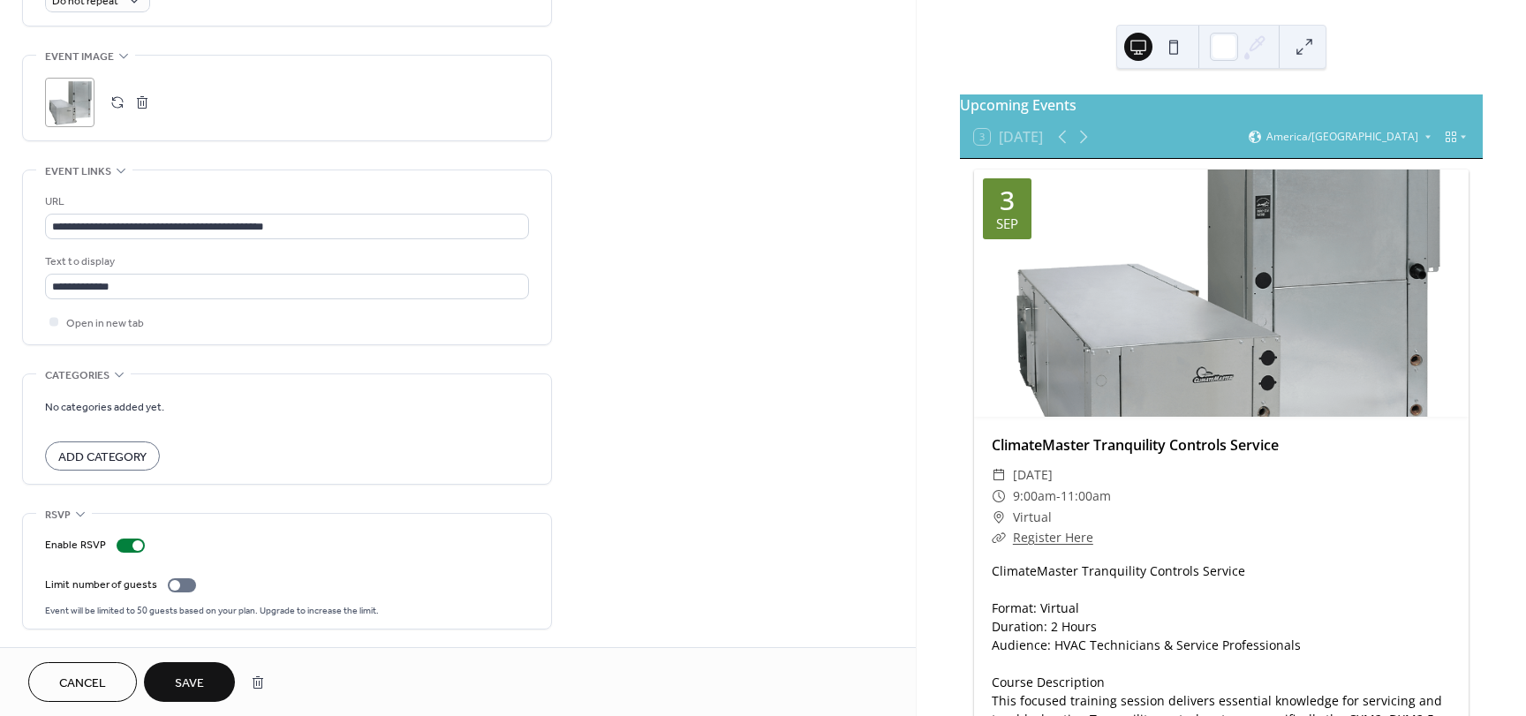
click at [217, 677] on button "Save" at bounding box center [189, 682] width 91 height 40
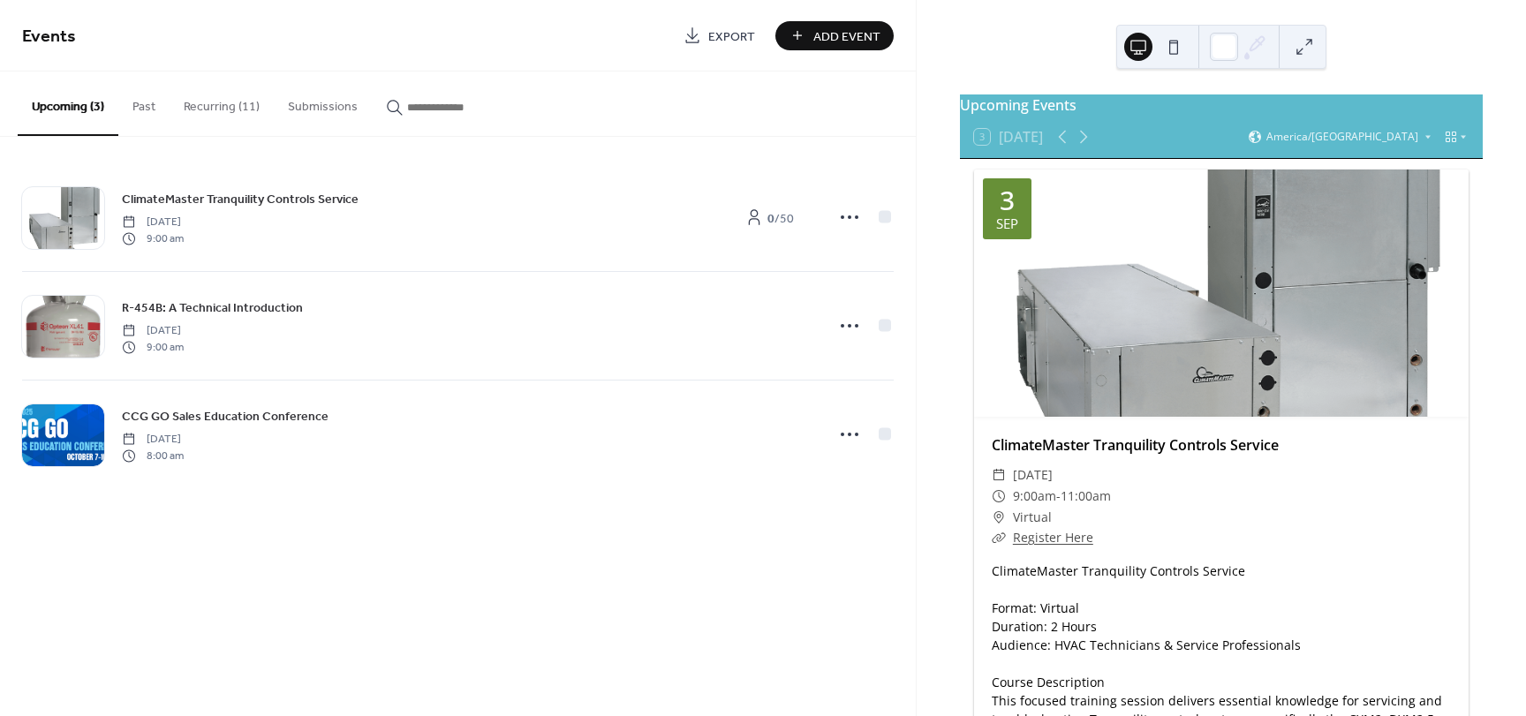
click at [212, 102] on button "Recurring (11)" at bounding box center [222, 103] width 104 height 63
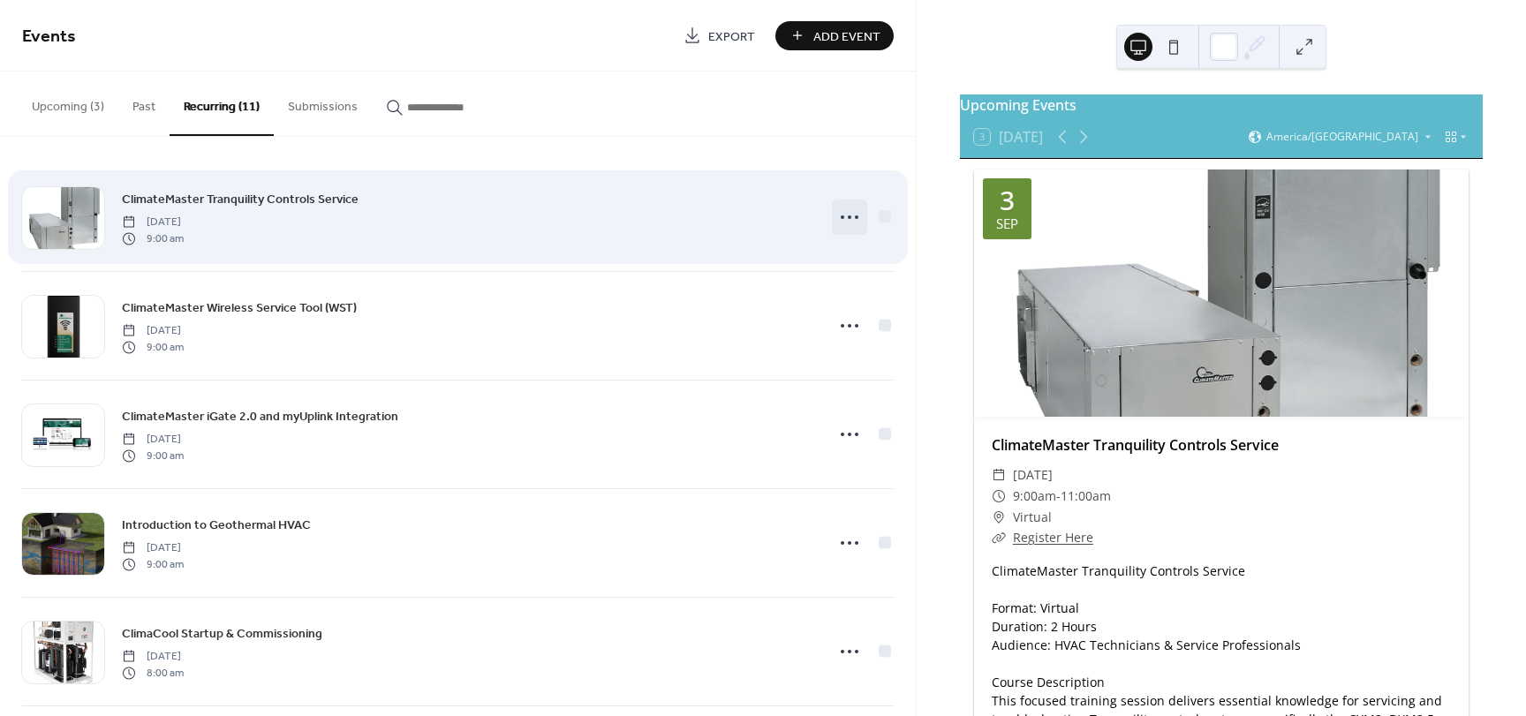
click at [845, 222] on icon at bounding box center [849, 217] width 28 height 28
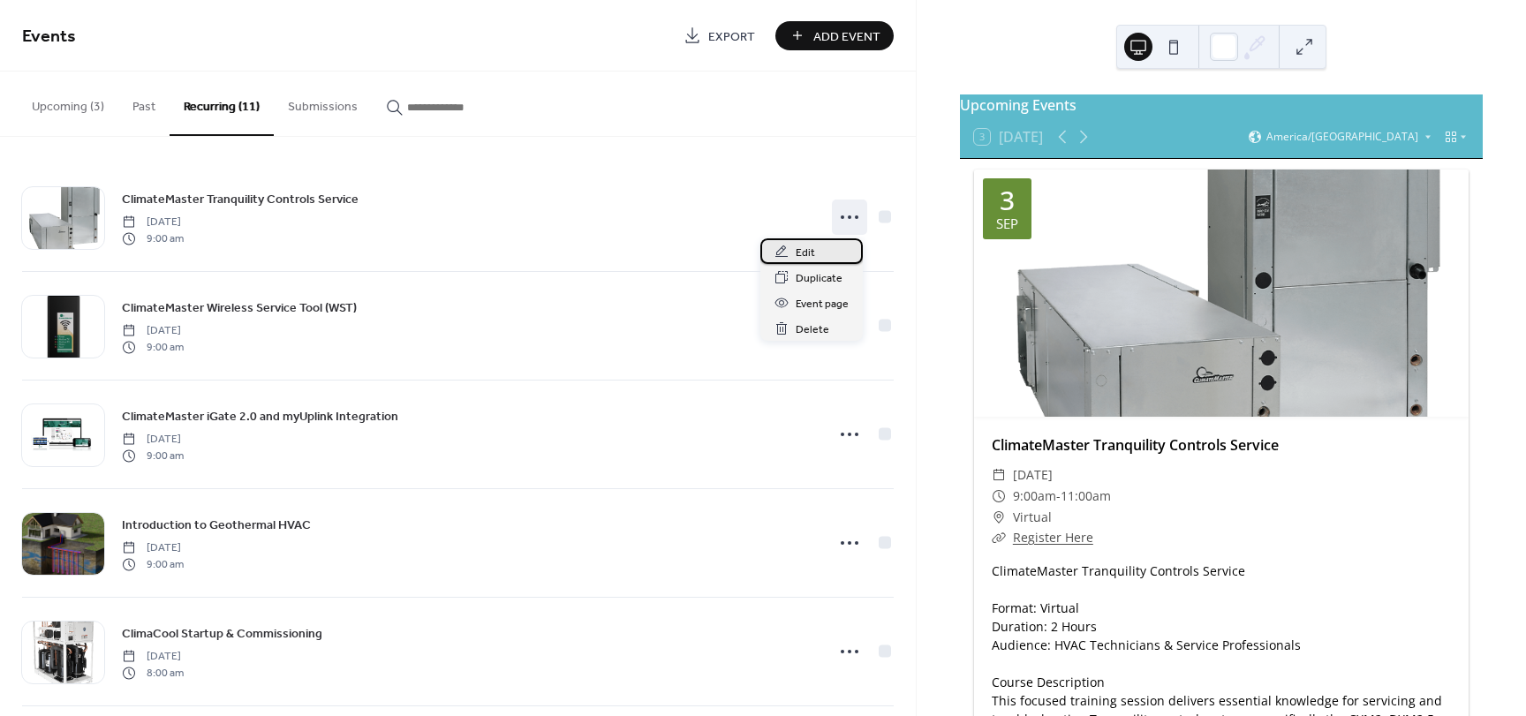
click at [823, 251] on div "Edit" at bounding box center [811, 251] width 102 height 26
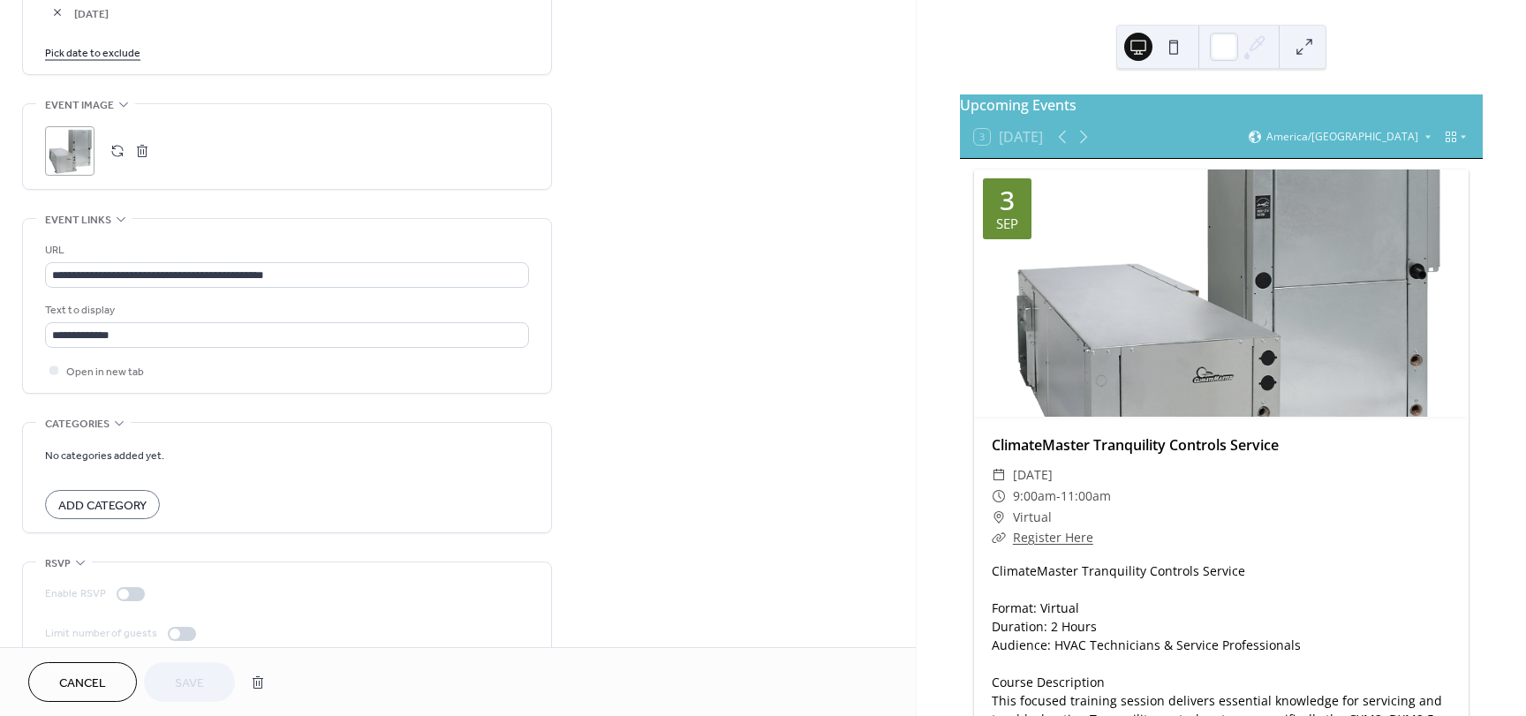
scroll to position [1159, 0]
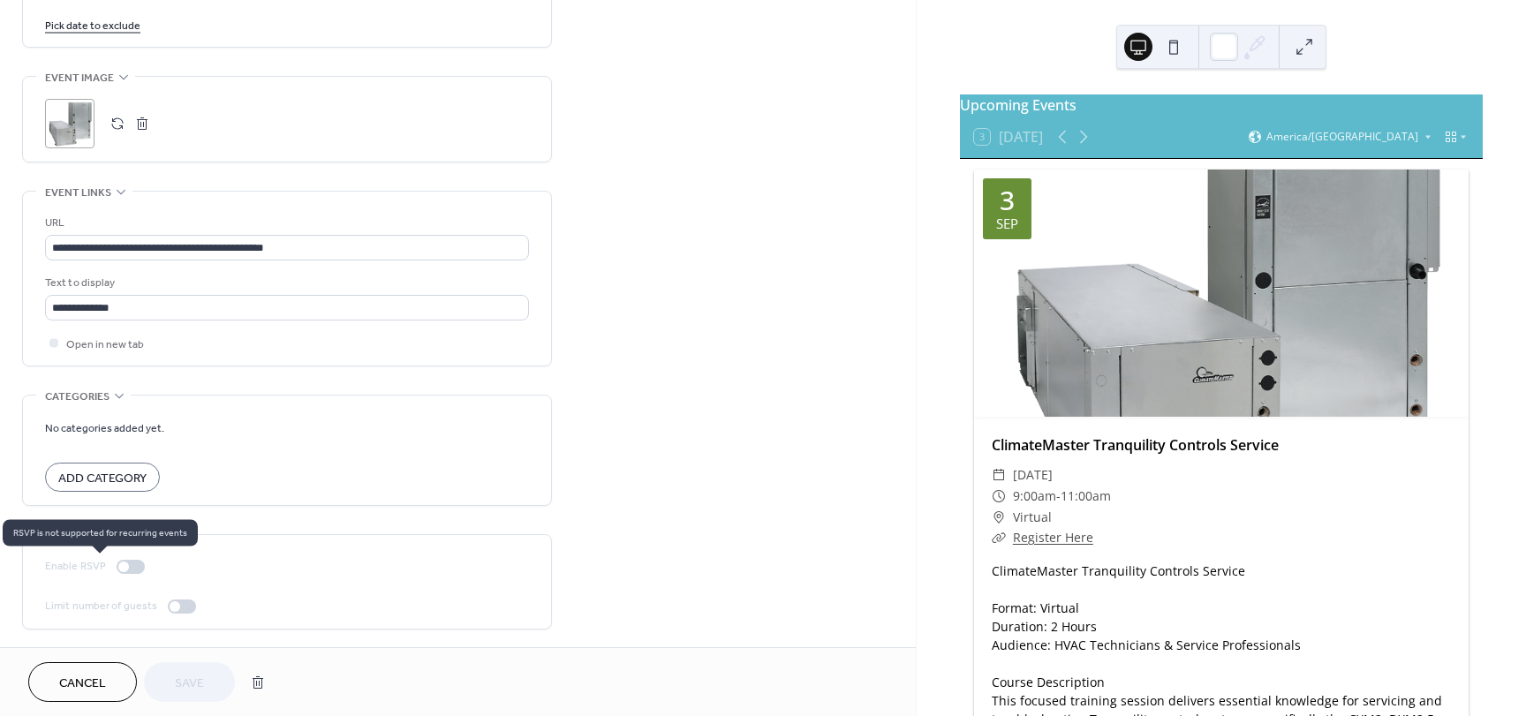
click at [132, 568] on div at bounding box center [131, 567] width 28 height 14
click at [107, 670] on button "Cancel" at bounding box center [82, 682] width 109 height 40
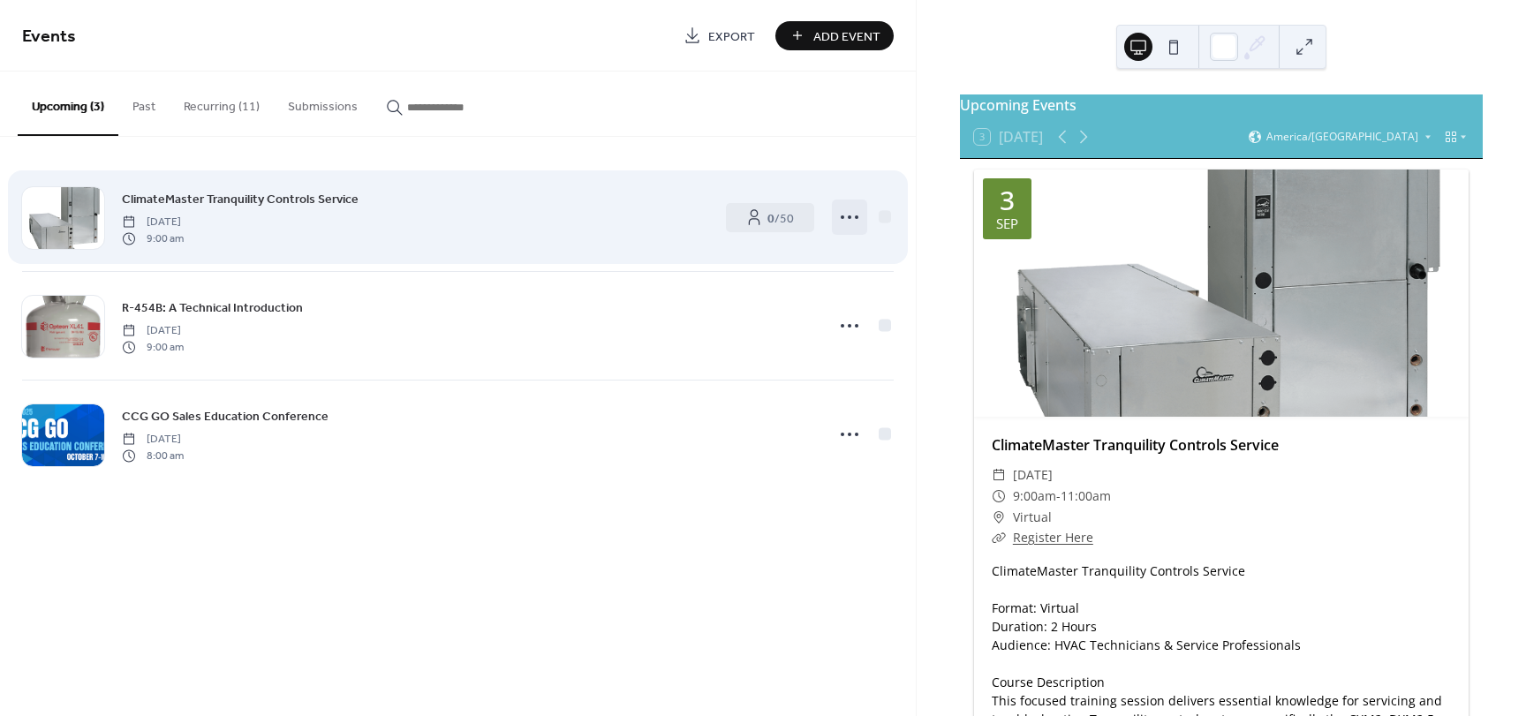
click at [846, 211] on icon at bounding box center [849, 217] width 28 height 28
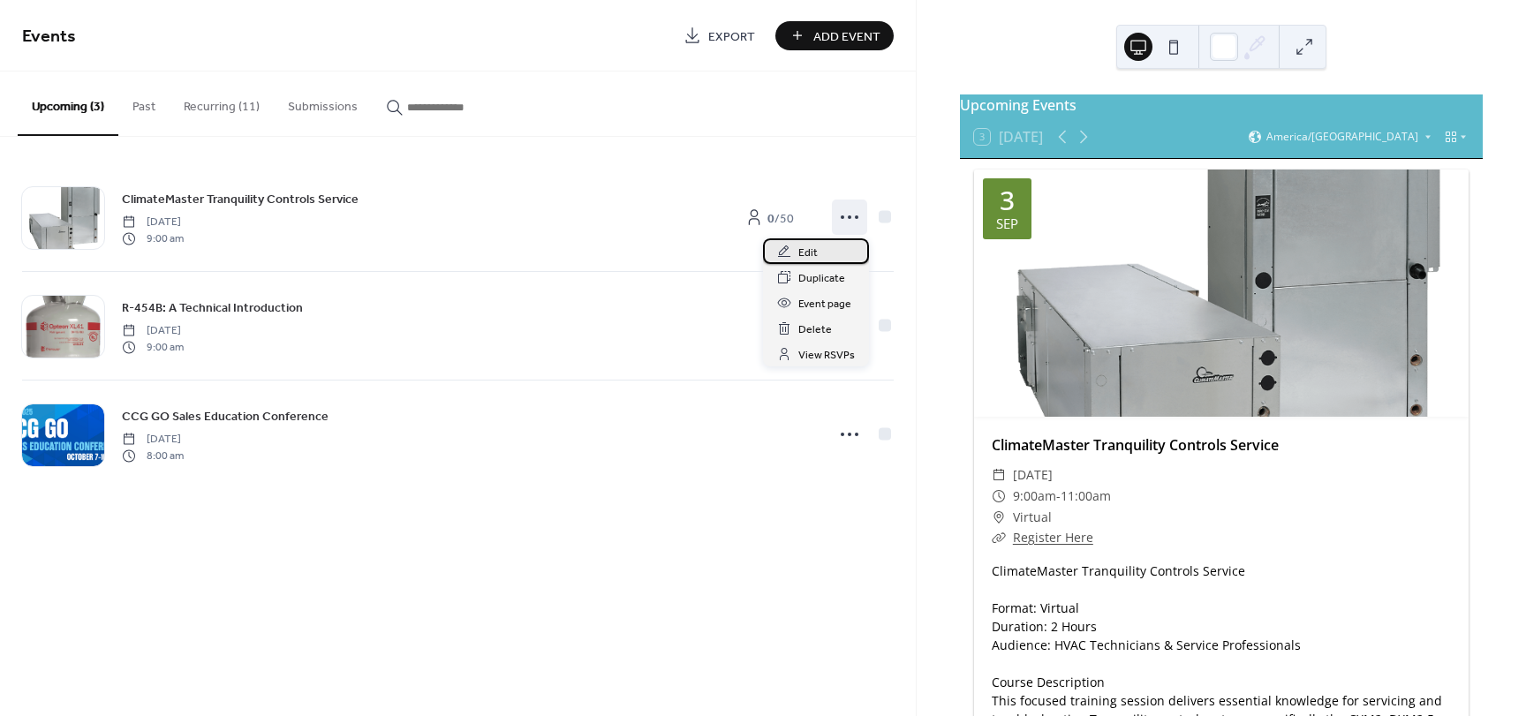
click at [812, 254] on span "Edit" at bounding box center [807, 253] width 19 height 19
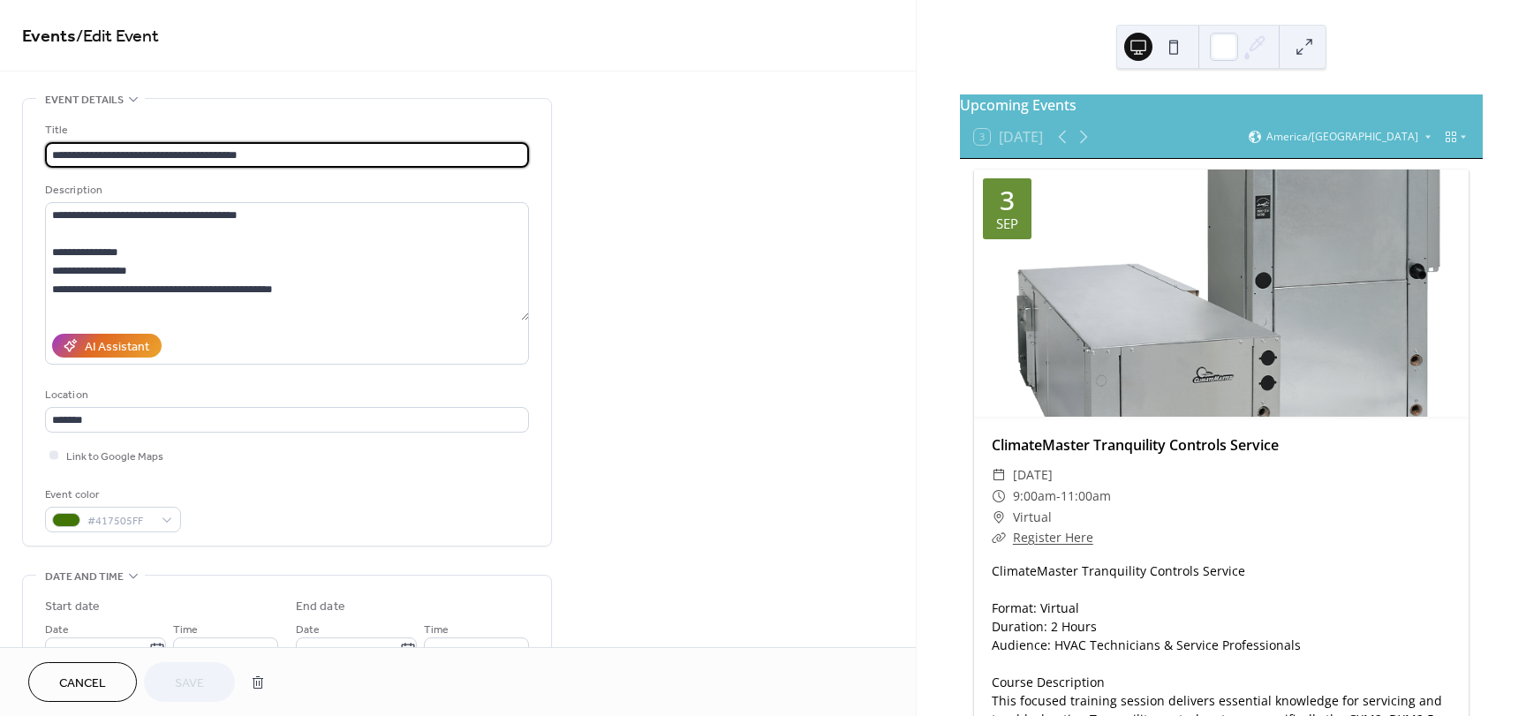
click at [111, 689] on button "Cancel" at bounding box center [82, 682] width 109 height 40
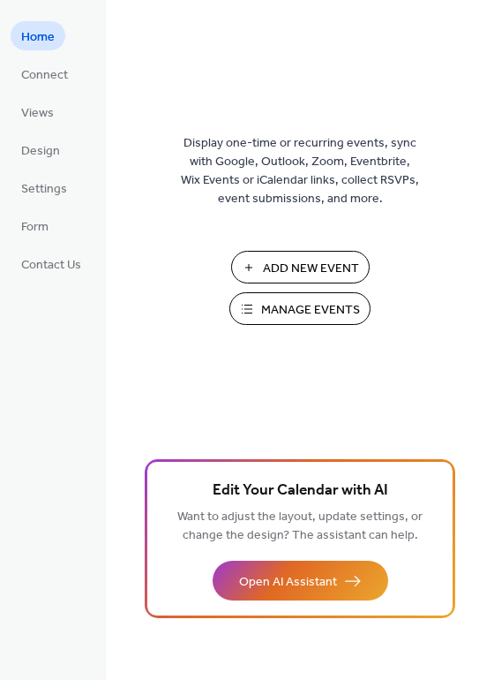
click at [358, 324] on button "Manage Events" at bounding box center [300, 308] width 141 height 33
click at [34, 104] on span "Views" at bounding box center [37, 113] width 33 height 19
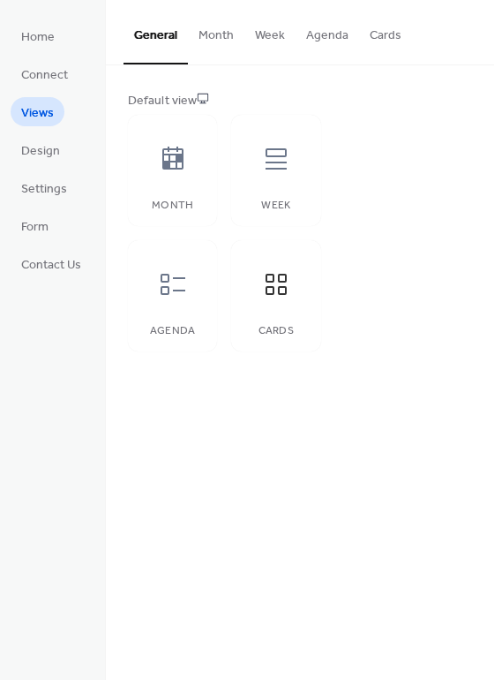
click at [273, 35] on button "Week" at bounding box center [270, 31] width 51 height 63
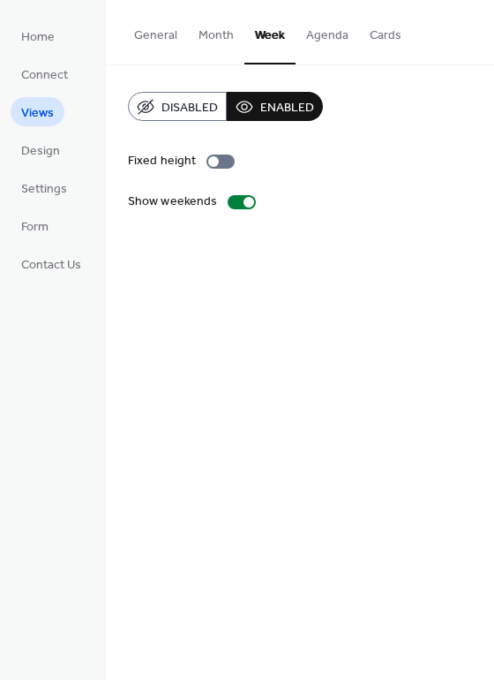
click at [328, 37] on button "Agenda" at bounding box center [328, 31] width 64 height 63
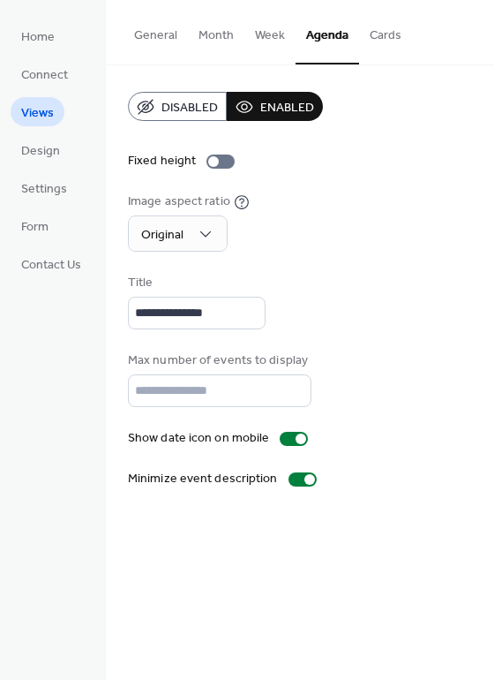
click at [396, 36] on button "Cards" at bounding box center [385, 31] width 53 height 63
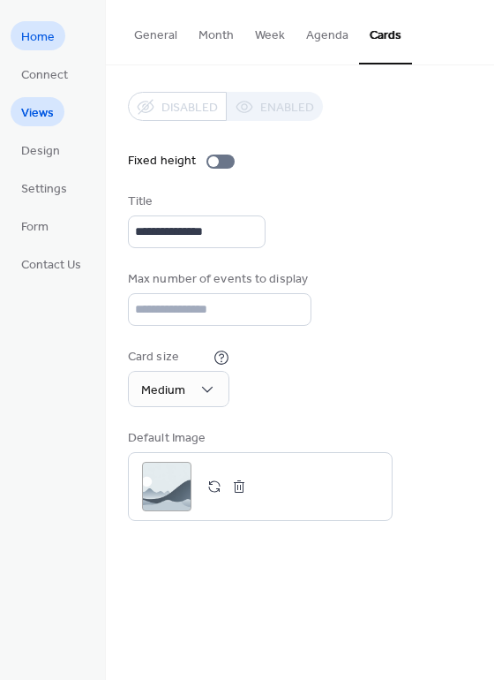
click at [51, 35] on span "Home" at bounding box center [38, 37] width 34 height 19
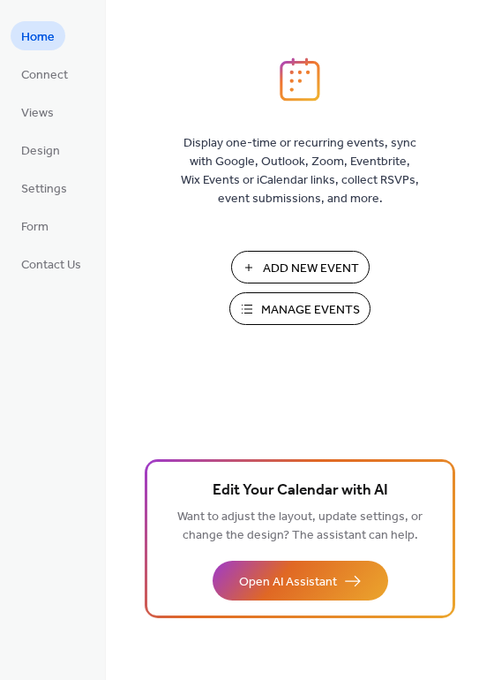
click at [327, 301] on span "Manage Events" at bounding box center [310, 310] width 99 height 19
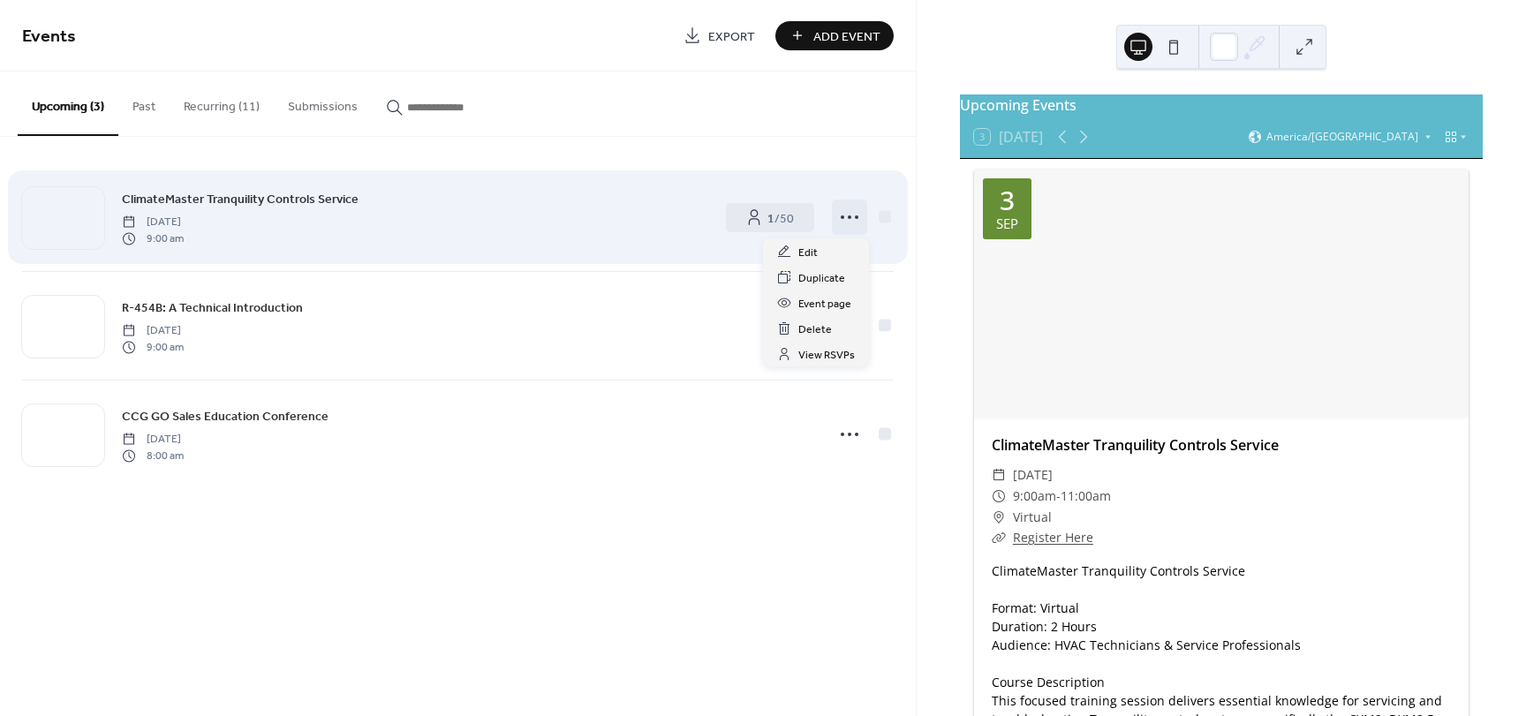
click at [851, 225] on icon at bounding box center [849, 217] width 28 height 28
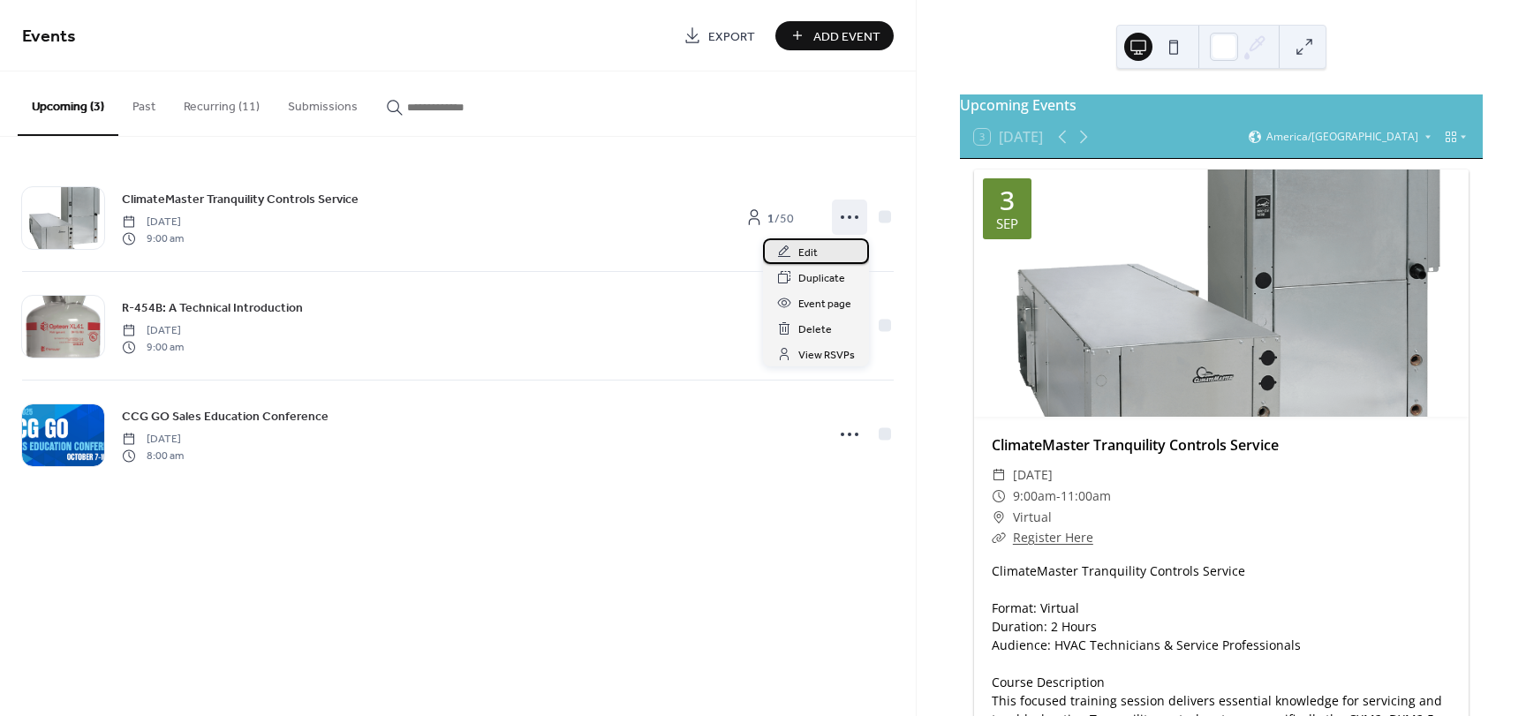
click at [844, 251] on div "Edit" at bounding box center [816, 251] width 106 height 26
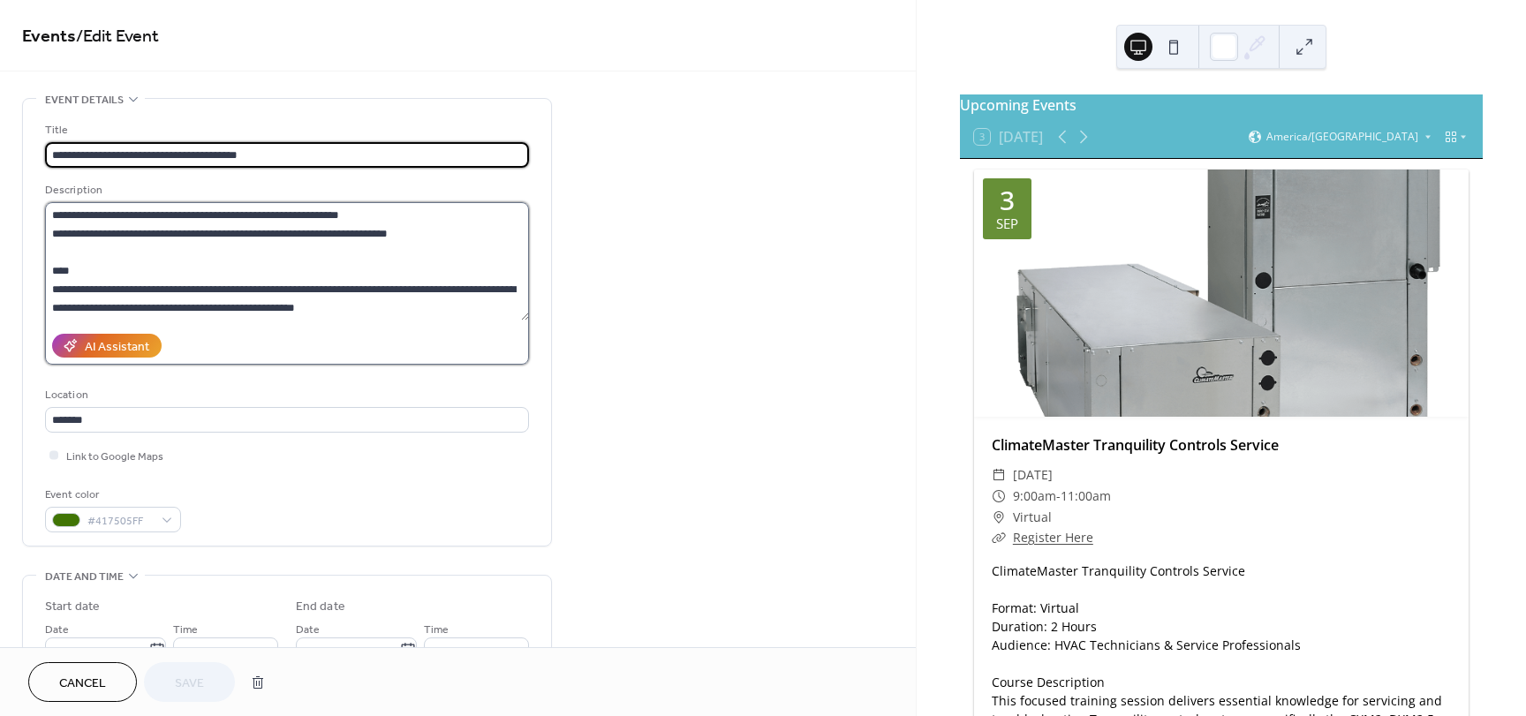
click at [200, 230] on textarea at bounding box center [287, 261] width 484 height 118
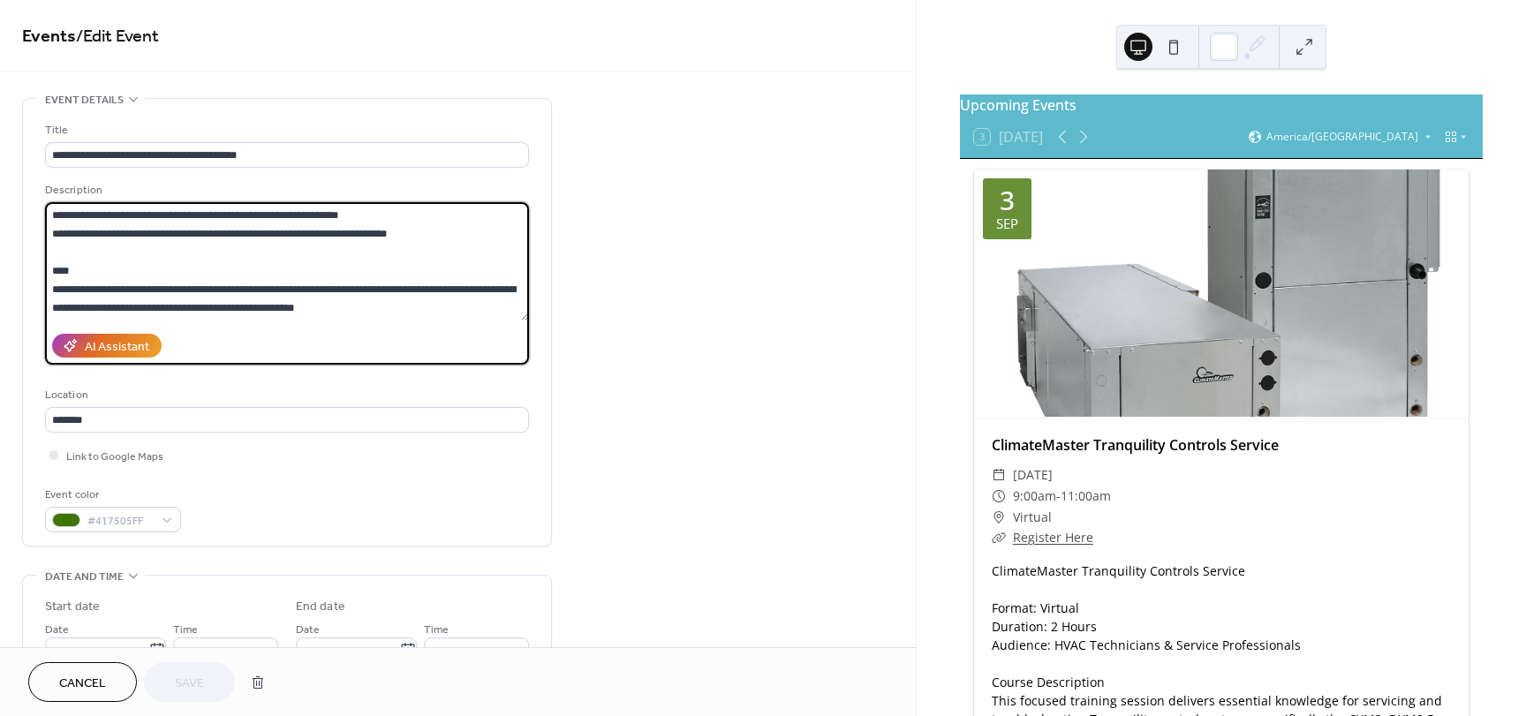
click at [200, 230] on textarea at bounding box center [287, 261] width 484 height 118
click at [210, 217] on textarea at bounding box center [287, 261] width 484 height 118
drag, startPoint x: 205, startPoint y: 271, endPoint x: 207, endPoint y: 259, distance: 12.5
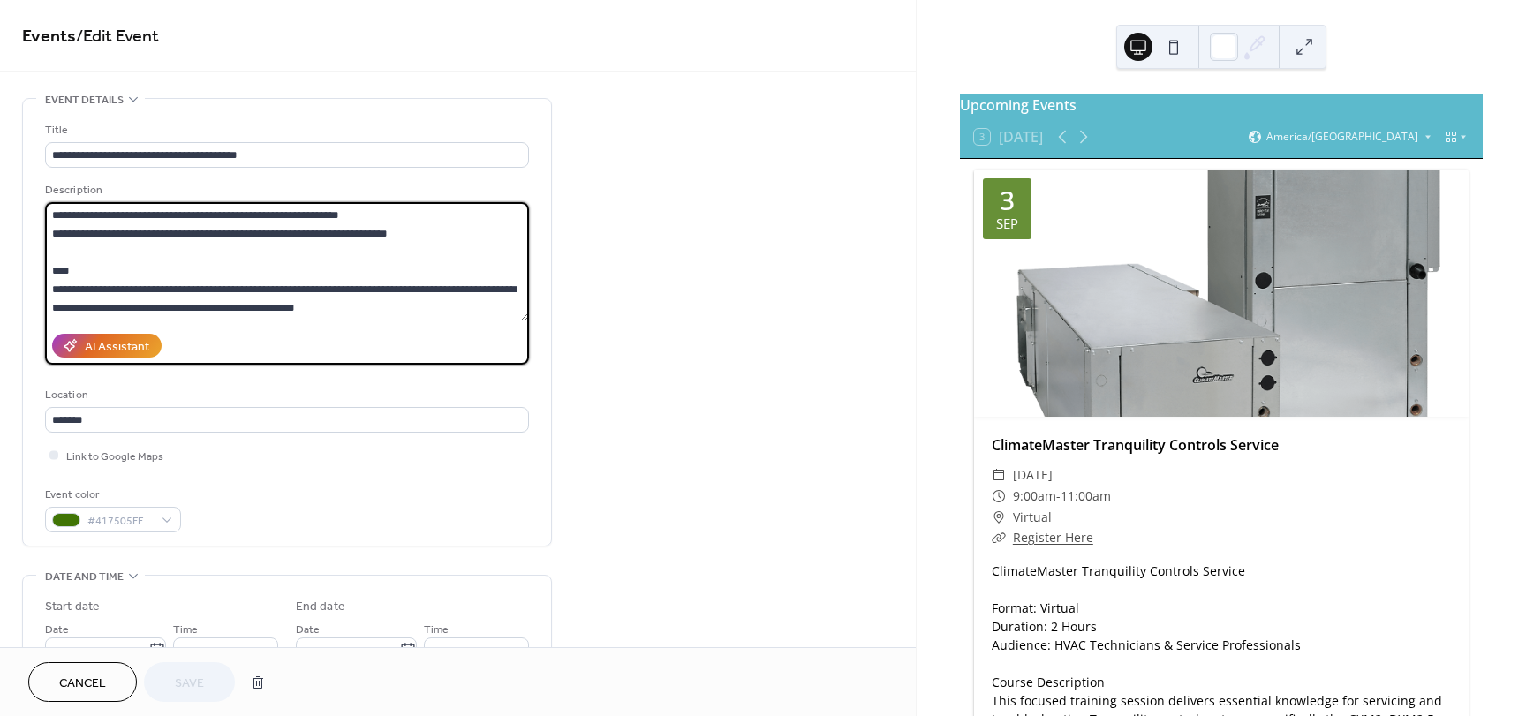
click at [207, 259] on textarea at bounding box center [287, 261] width 484 height 118
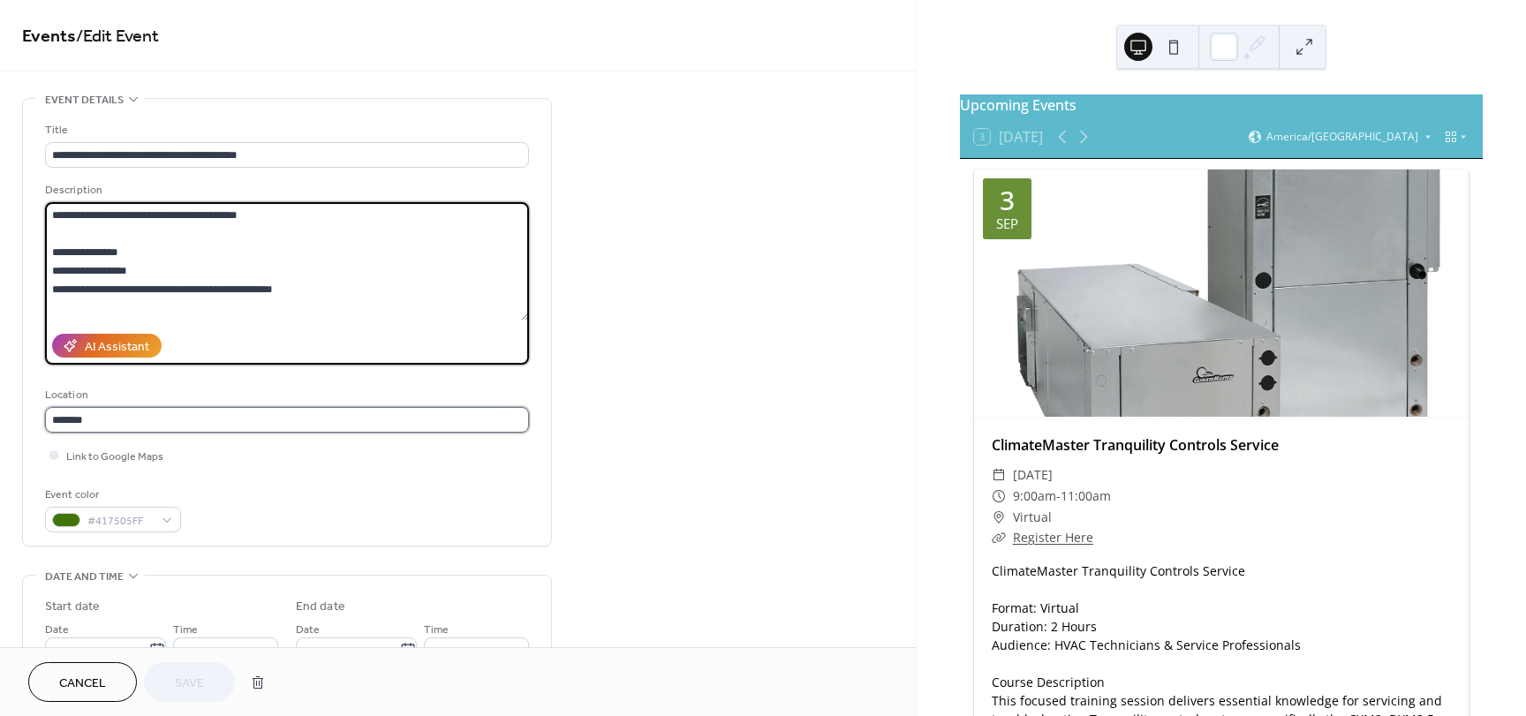
click at [175, 430] on input "*******" at bounding box center [287, 420] width 484 height 26
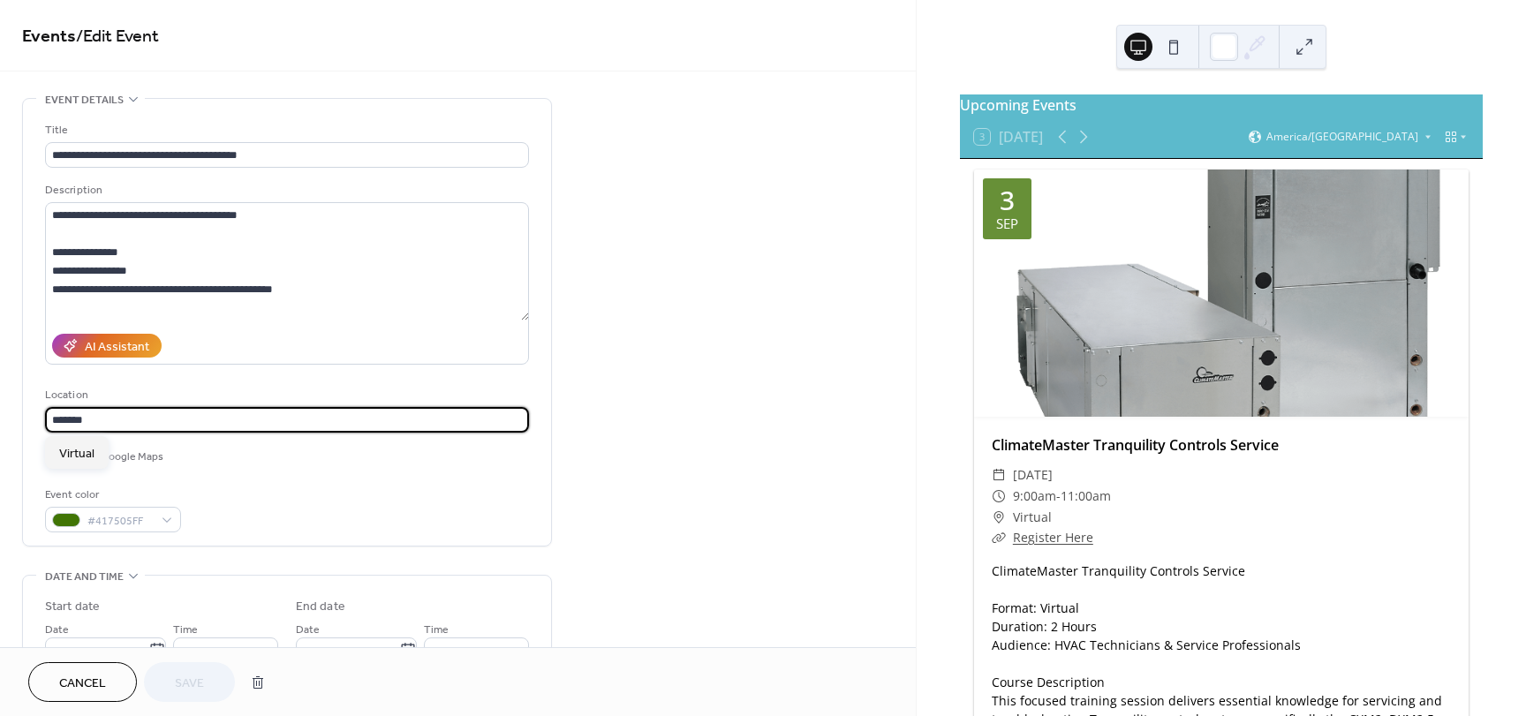
click at [360, 472] on div "**********" at bounding box center [287, 326] width 484 height 411
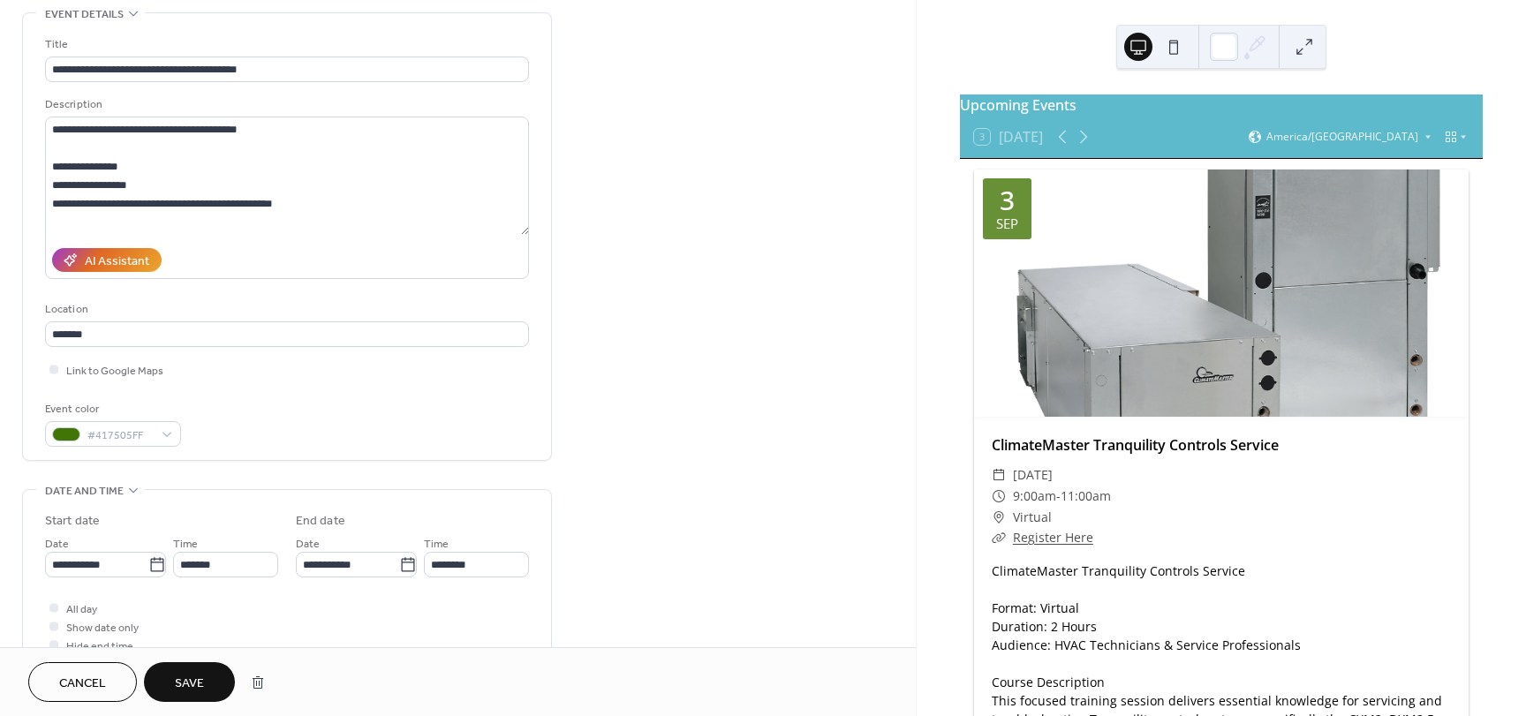
scroll to position [88, 0]
click at [65, 368] on label "Link to Google Maps" at bounding box center [104, 367] width 118 height 19
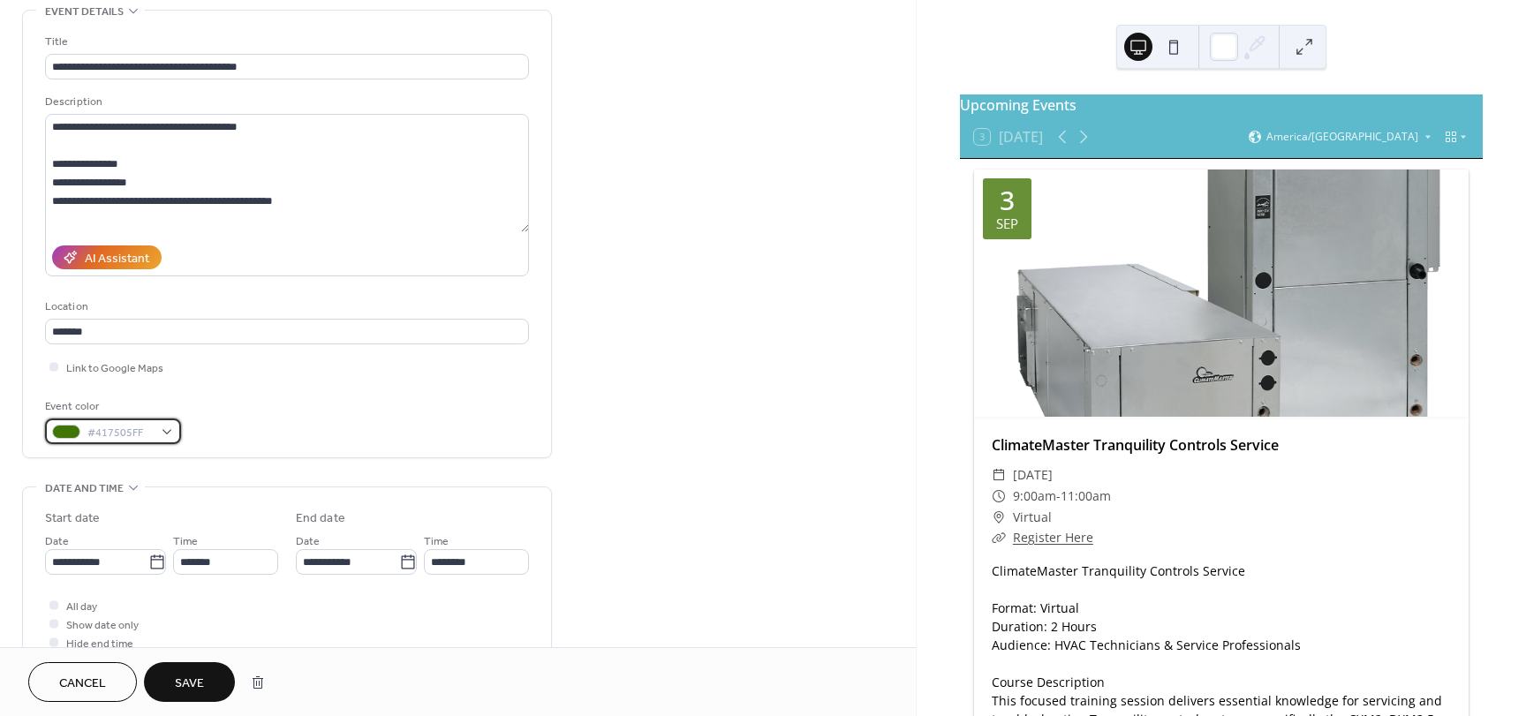
click at [136, 435] on span "#417505FF" at bounding box center [119, 433] width 65 height 19
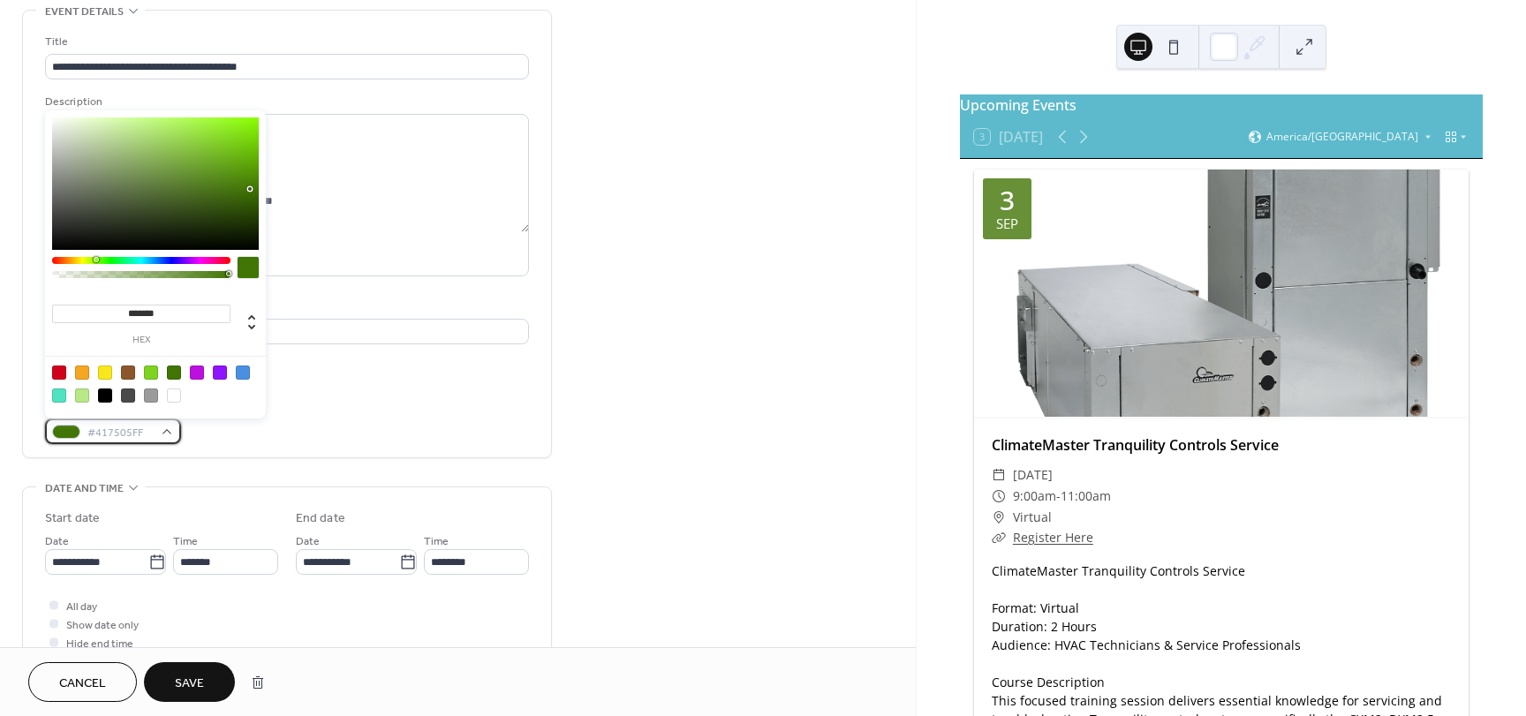
click at [167, 432] on div "#417505FF" at bounding box center [113, 432] width 136 height 26
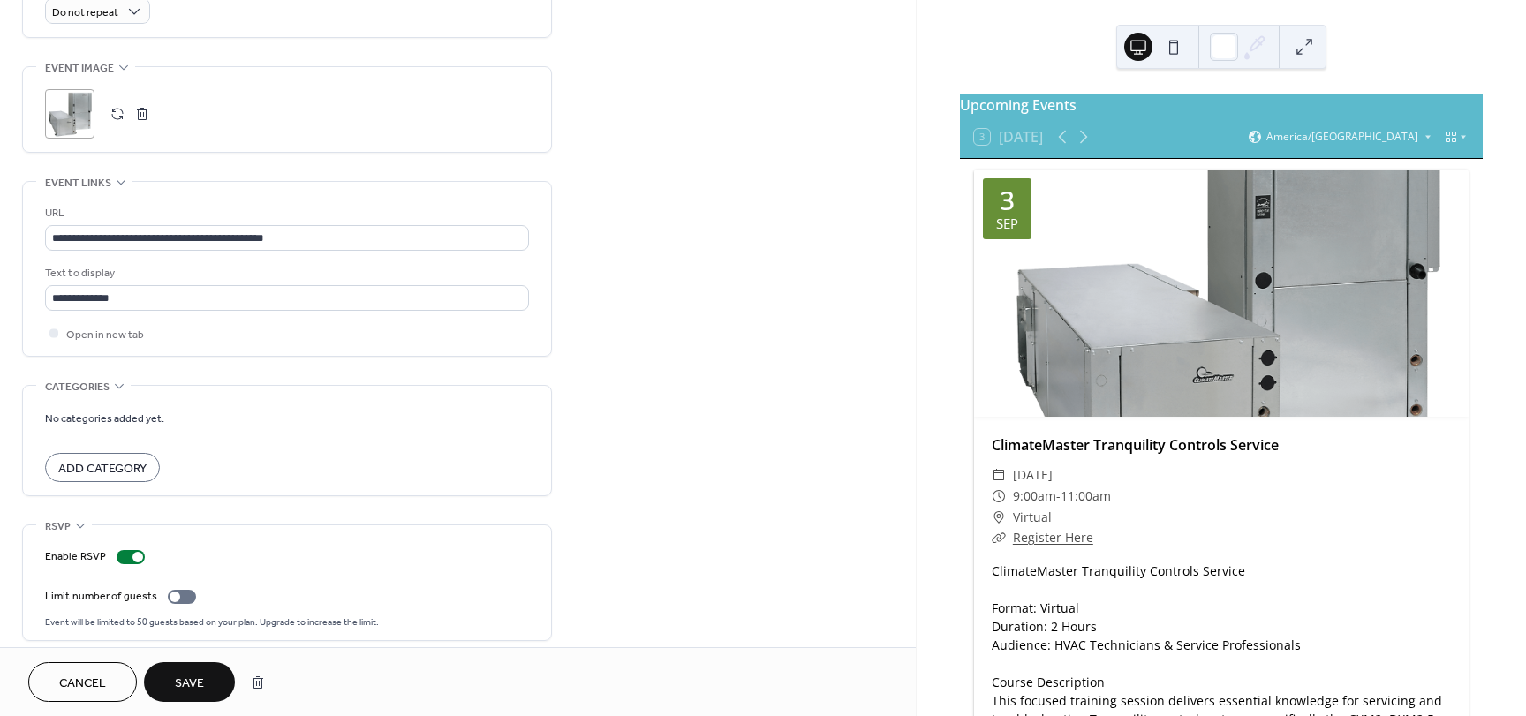
scroll to position [819, 0]
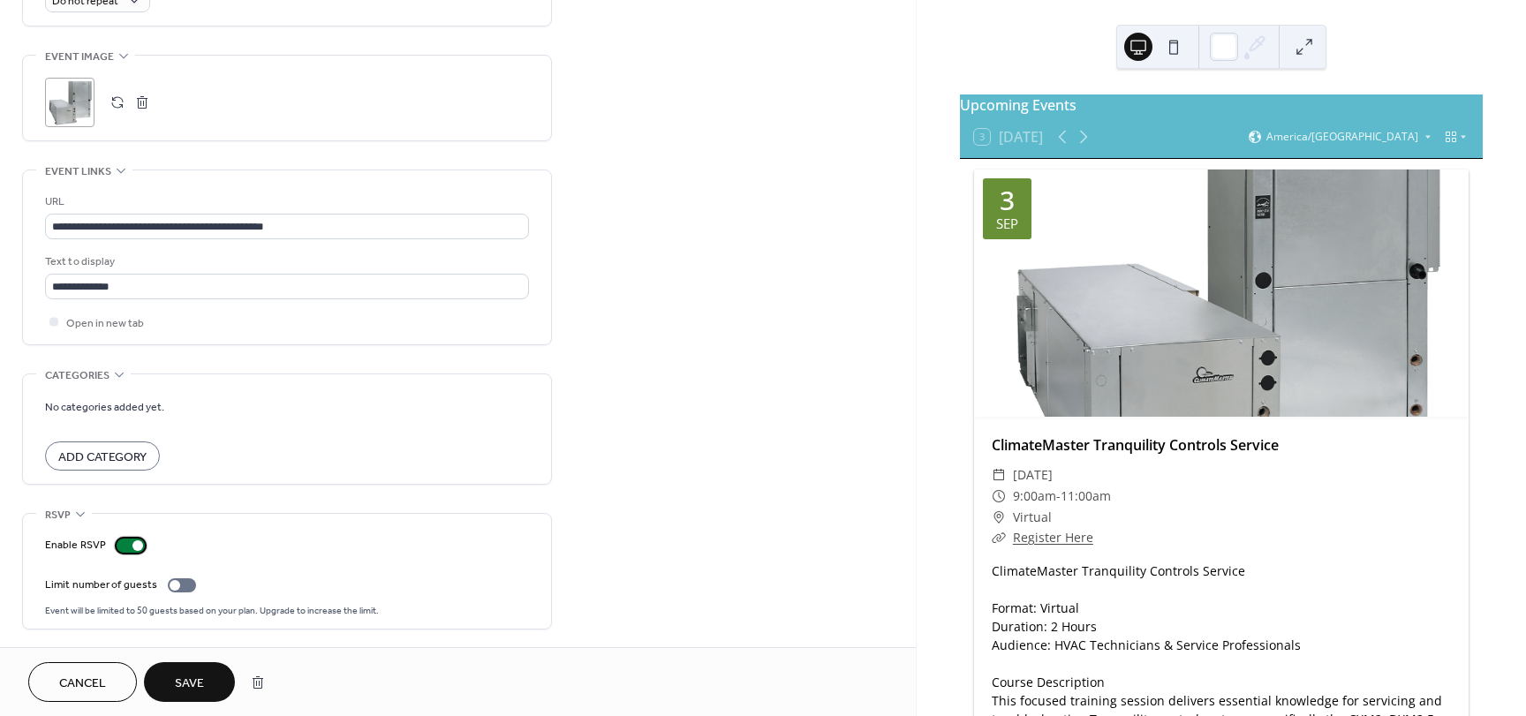
click at [125, 547] on div at bounding box center [131, 546] width 28 height 14
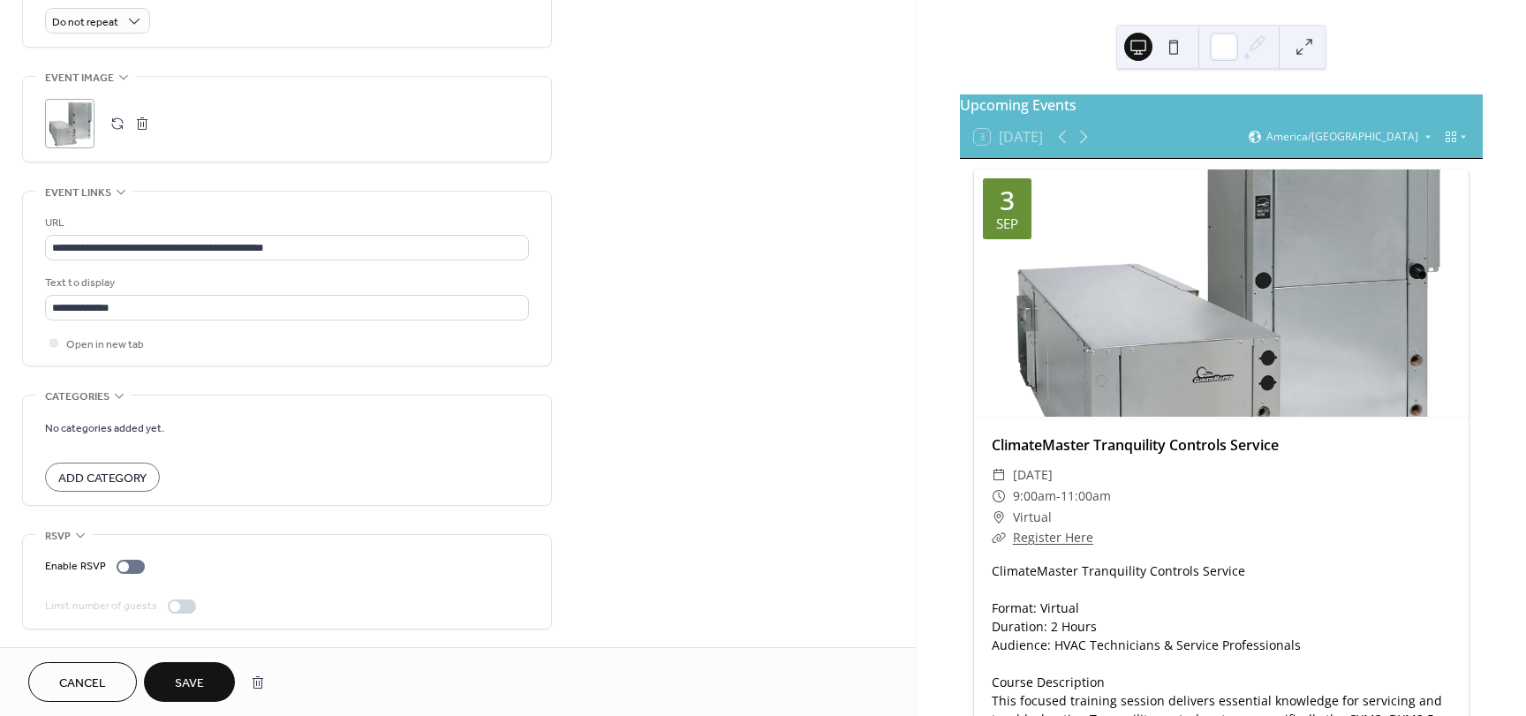
click at [196, 675] on span "Save" at bounding box center [189, 684] width 29 height 19
